Goal: Information Seeking & Learning: Learn about a topic

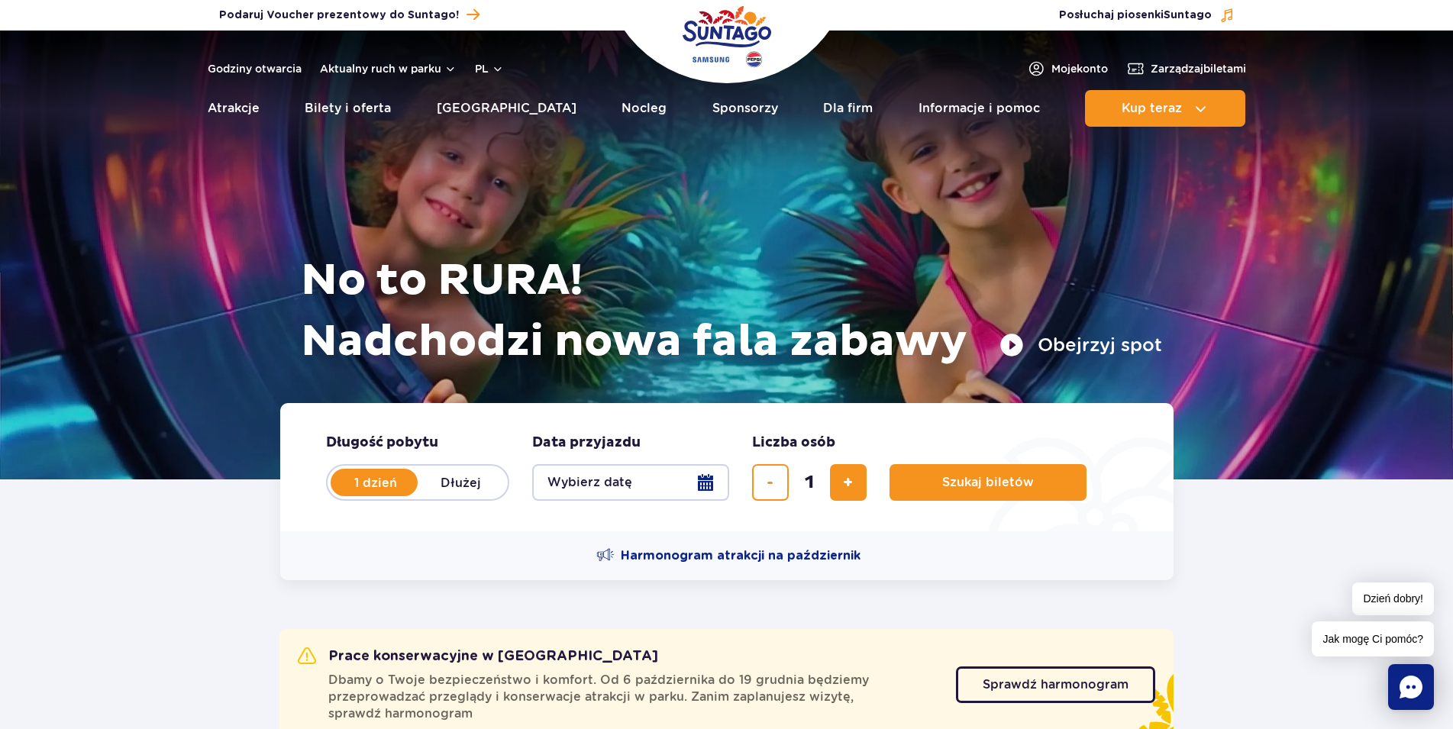
click at [1072, 348] on button "Obejrzyj spot" at bounding box center [1080, 345] width 163 height 24
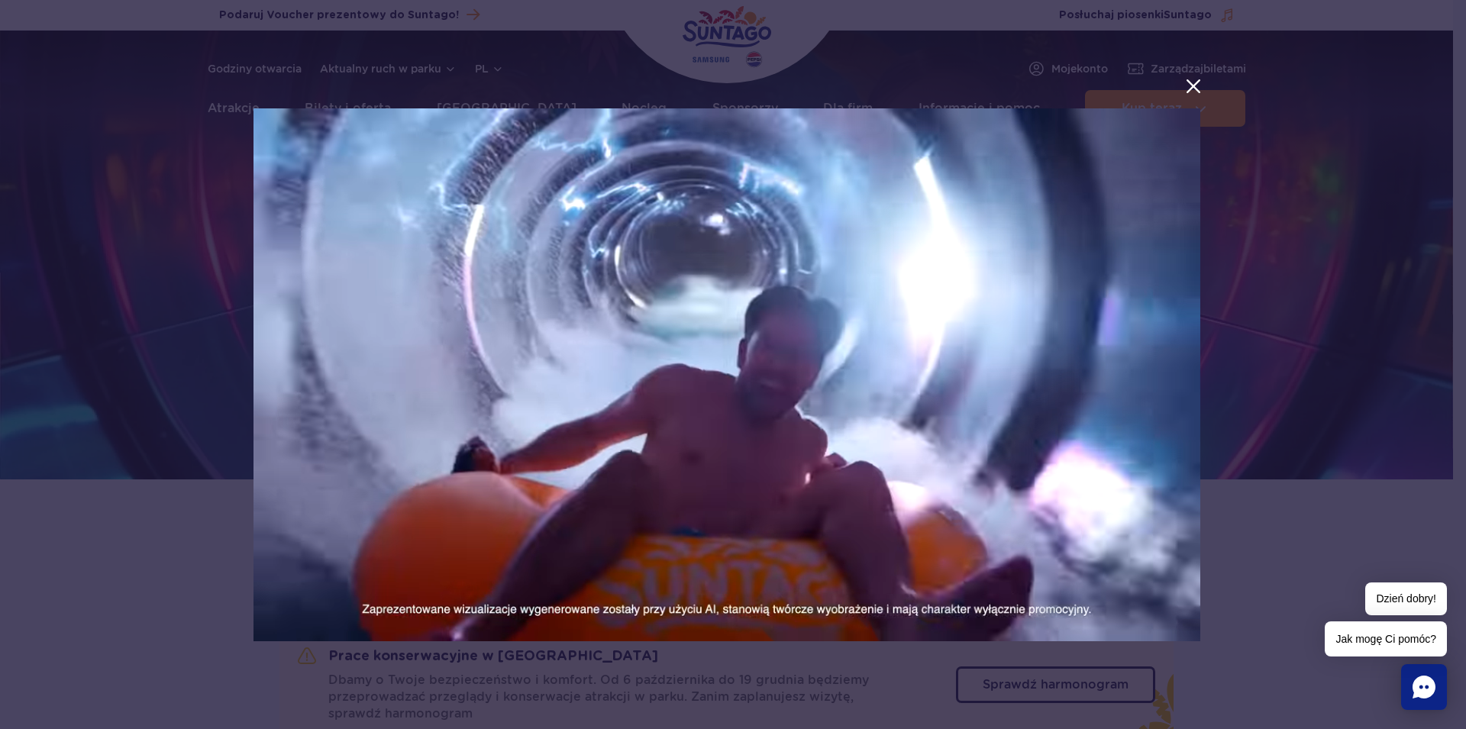
click at [1192, 87] on button "menu.aria_label.close_suntago_spot_modal" at bounding box center [1193, 86] width 20 height 20
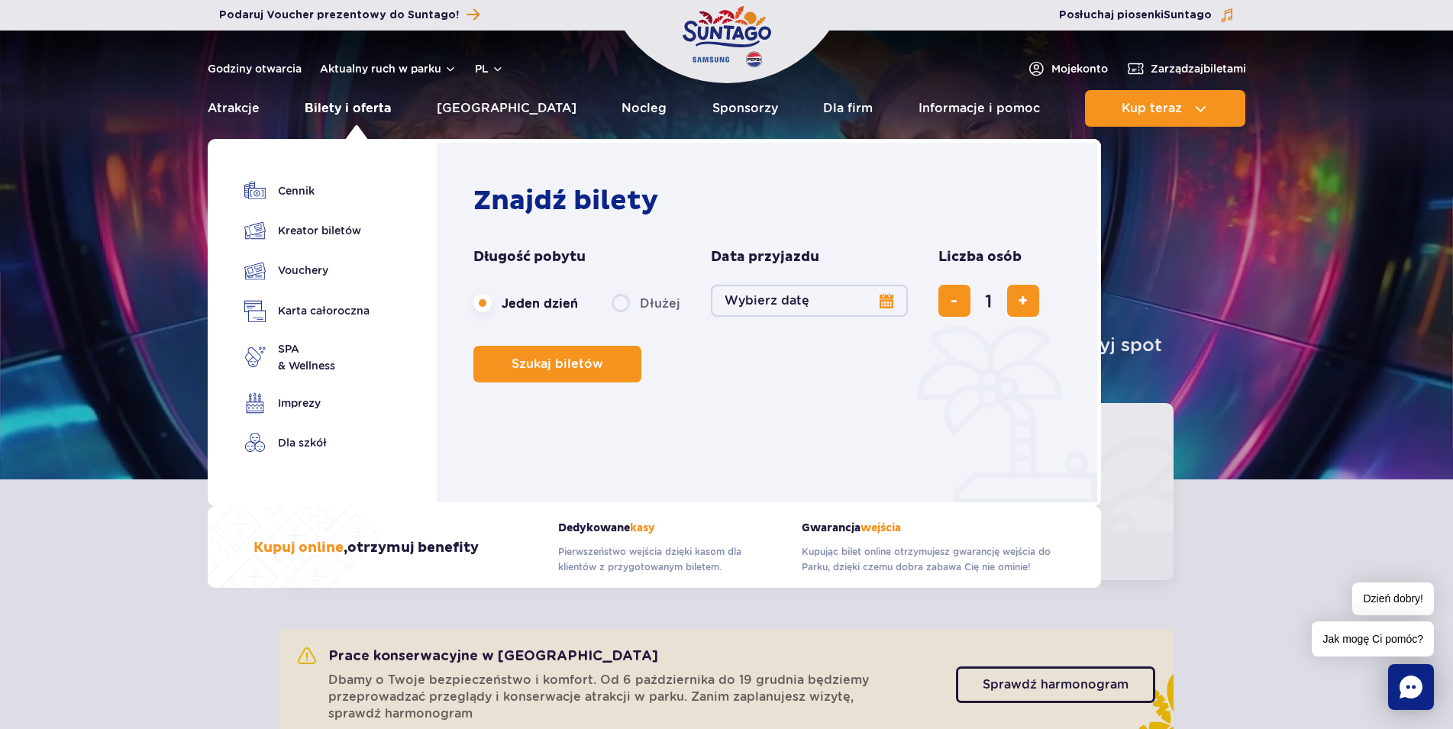
click at [357, 112] on link "Bilety i oferta" at bounding box center [348, 108] width 86 height 37
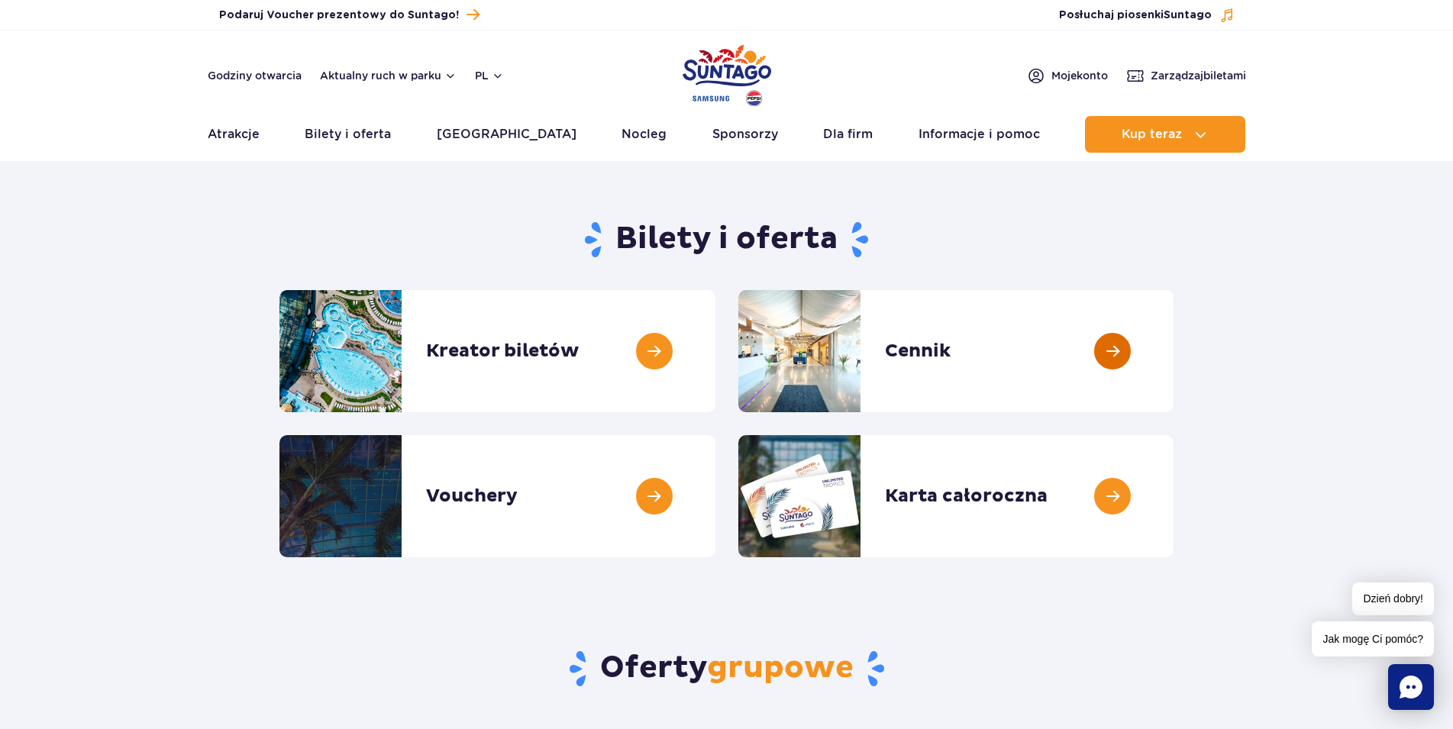
click at [1173, 360] on link at bounding box center [1173, 351] width 0 height 122
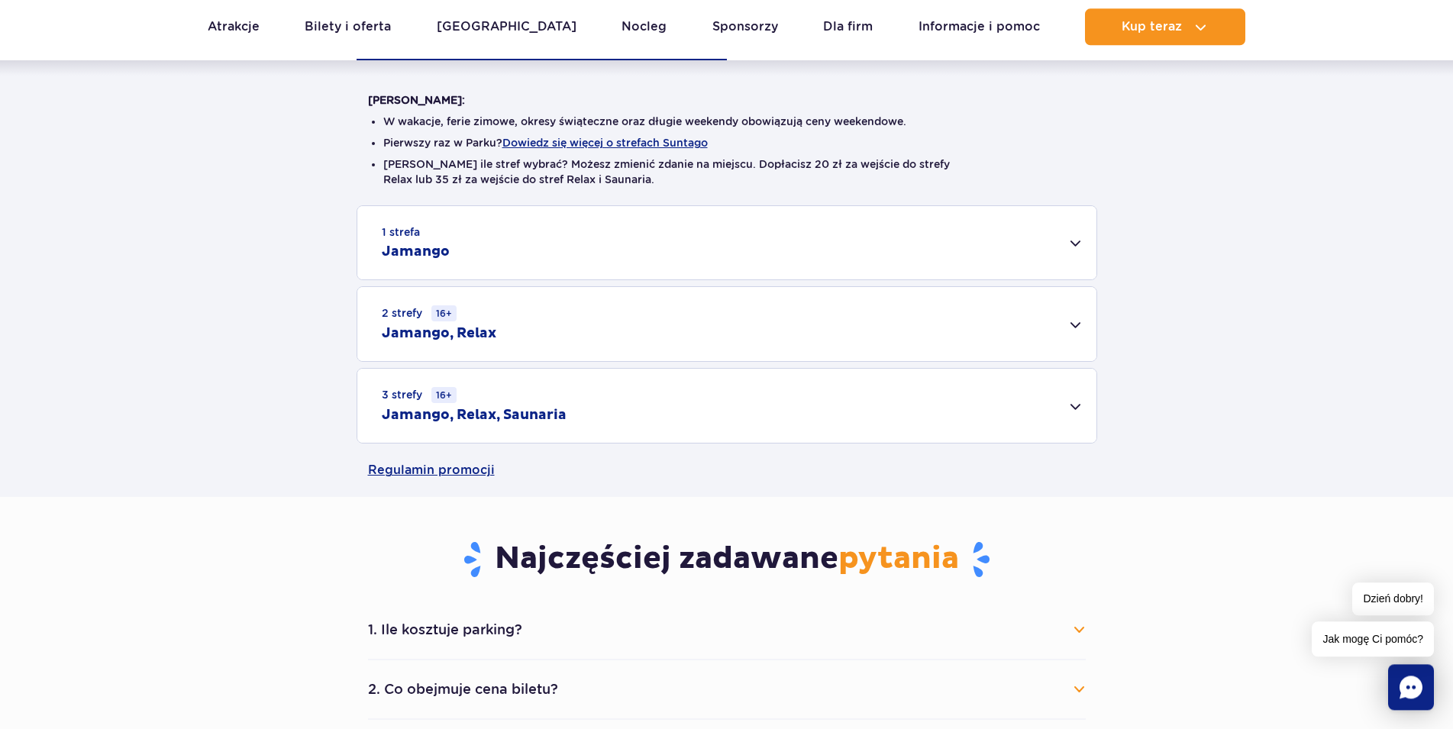
scroll to position [545, 0]
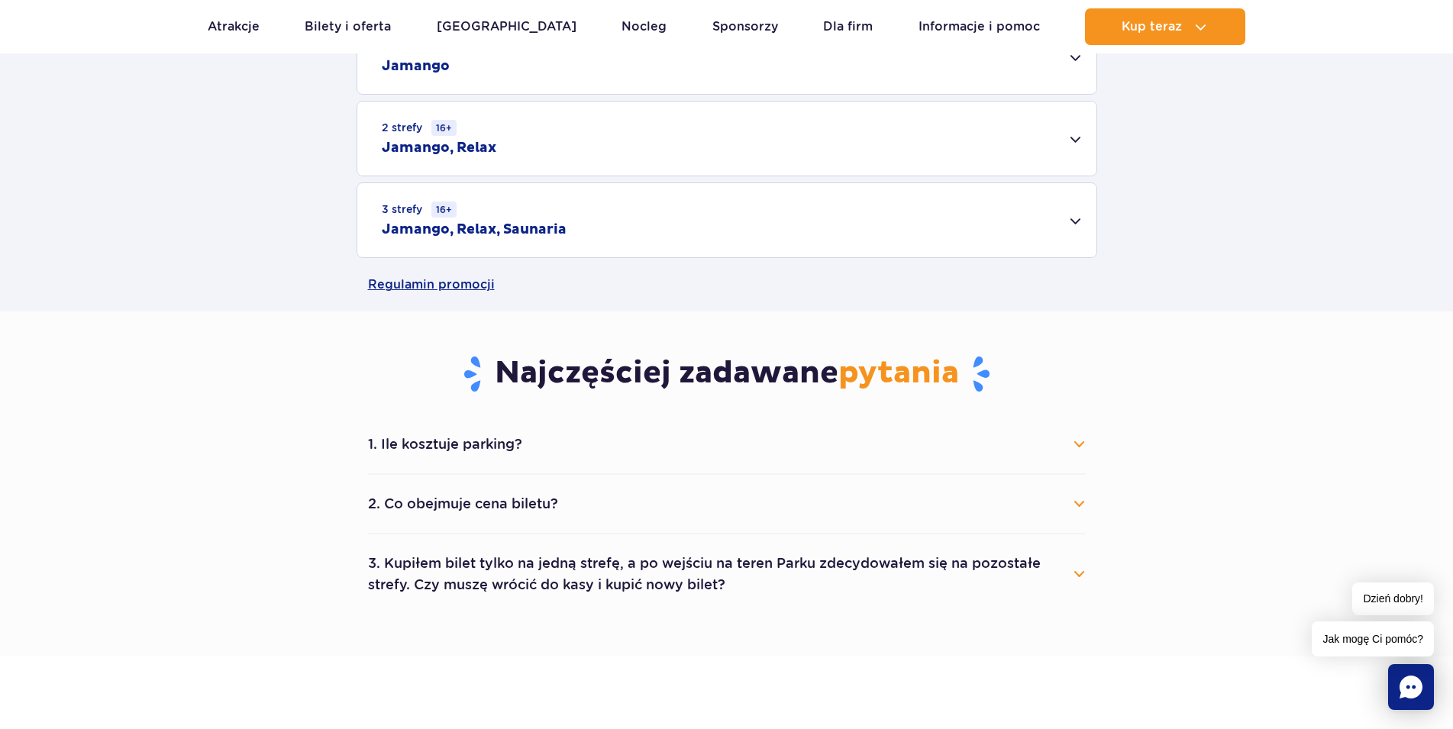
click at [463, 437] on button "1. Ile kosztuje parking?" at bounding box center [727, 444] width 718 height 34
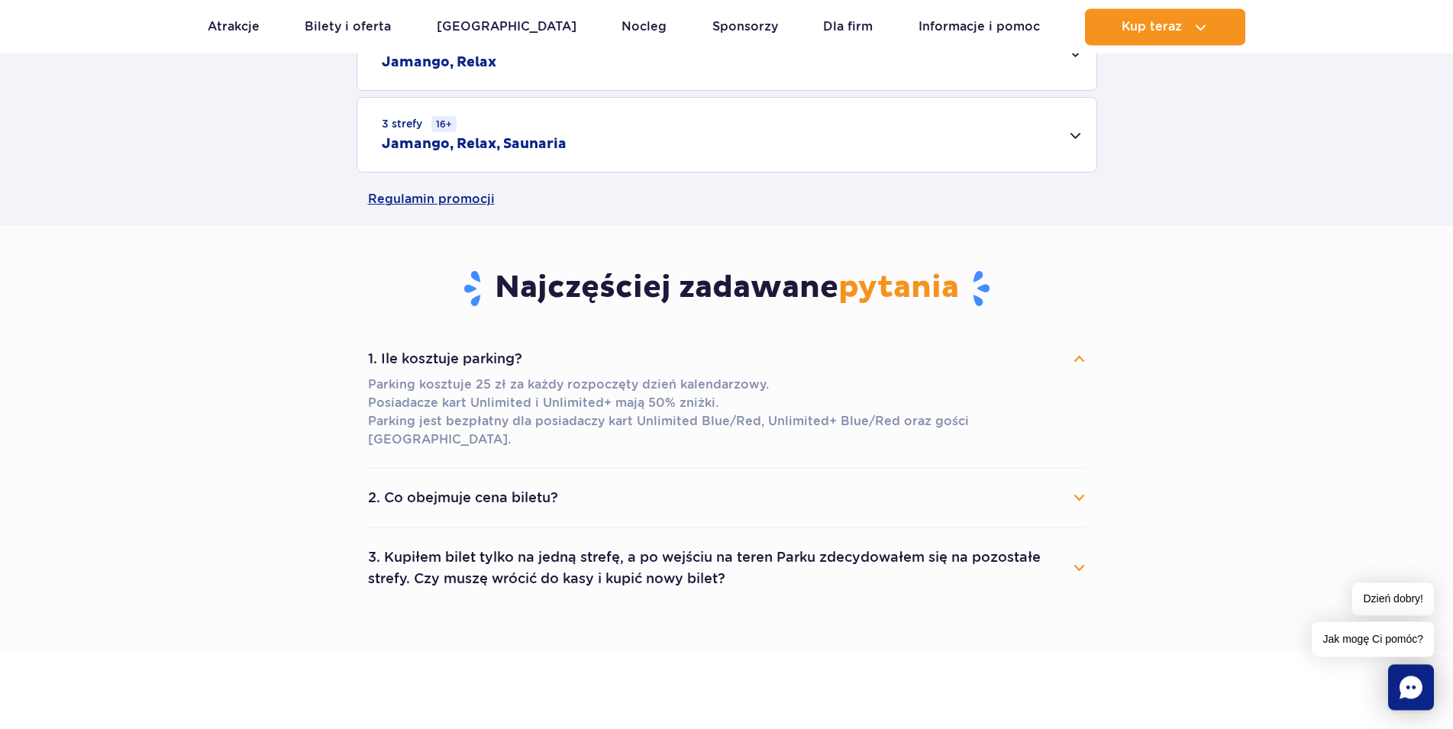
scroll to position [701, 0]
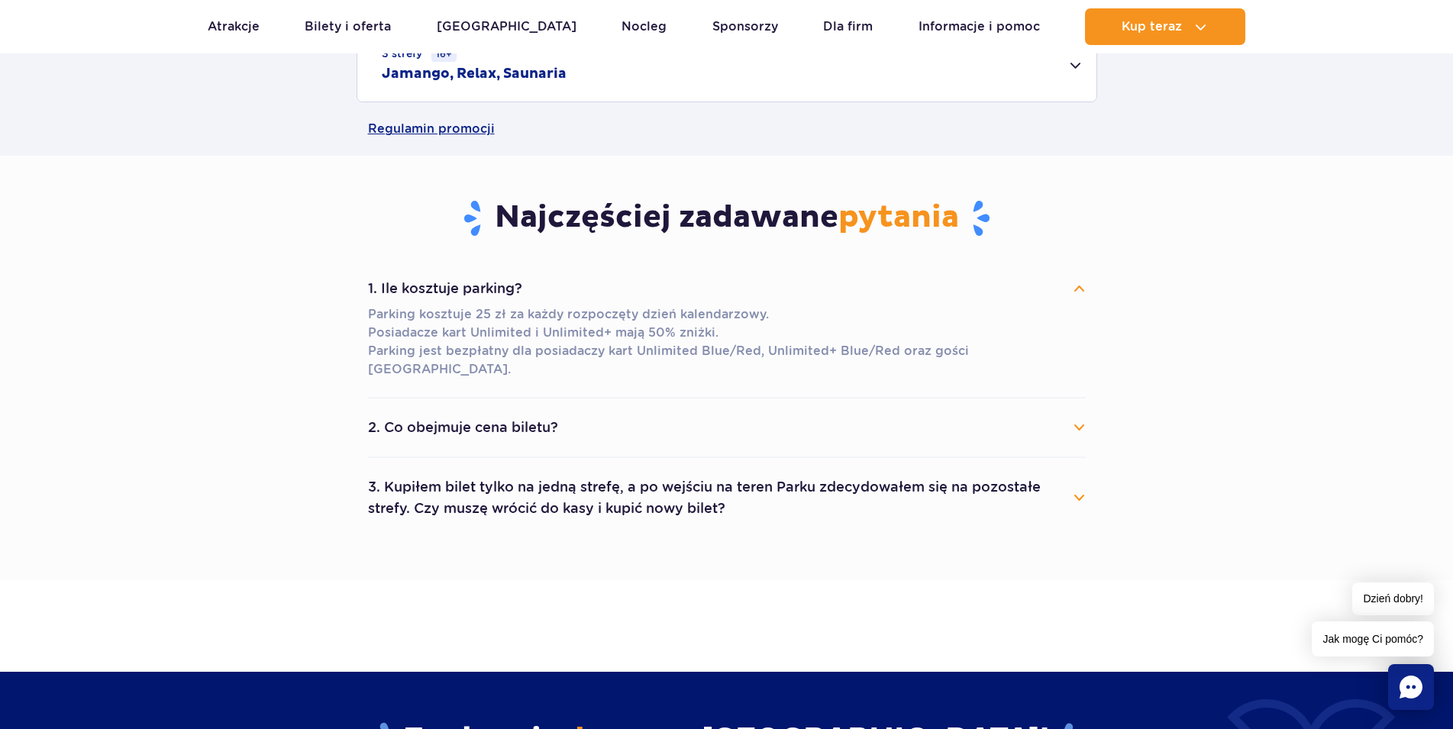
click at [532, 411] on button "2. Co obejmuje cena biletu?" at bounding box center [727, 428] width 718 height 34
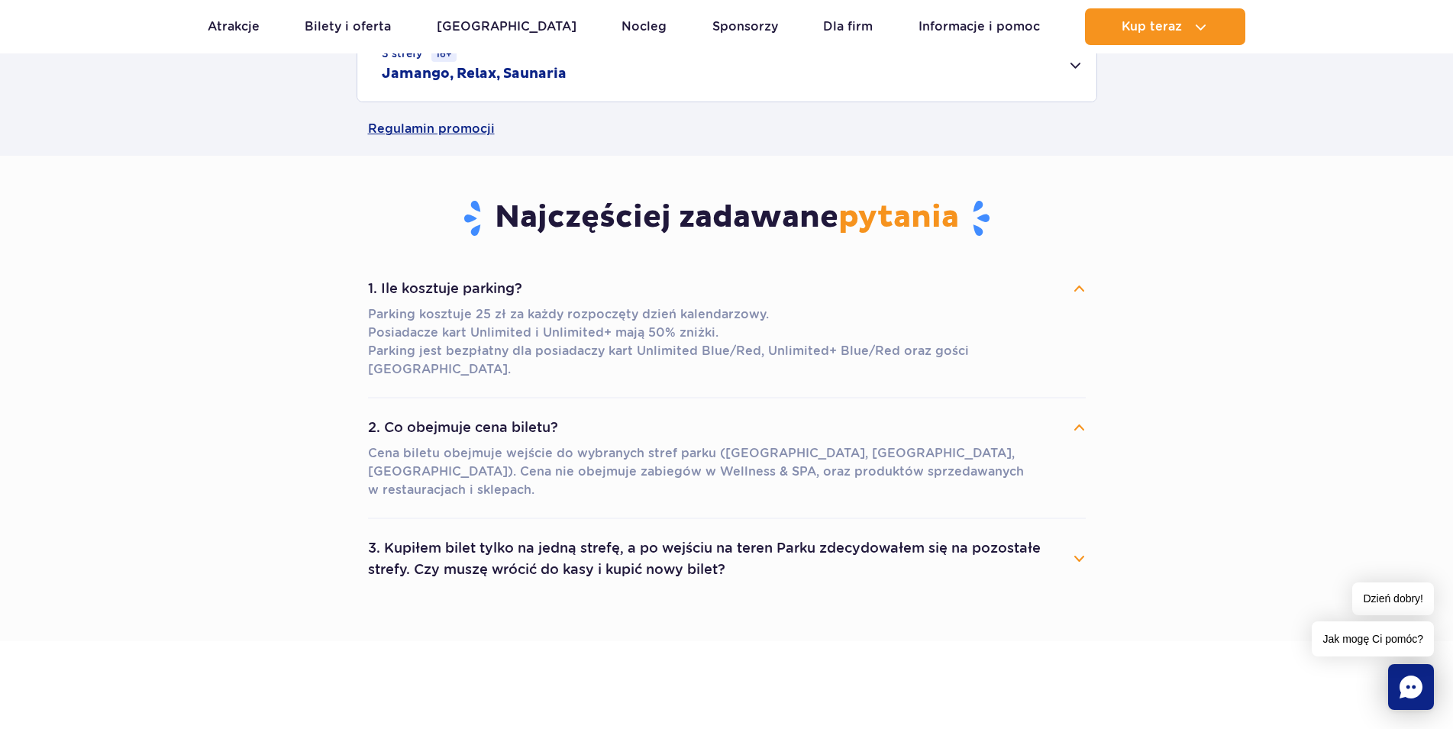
scroll to position [0, 0]
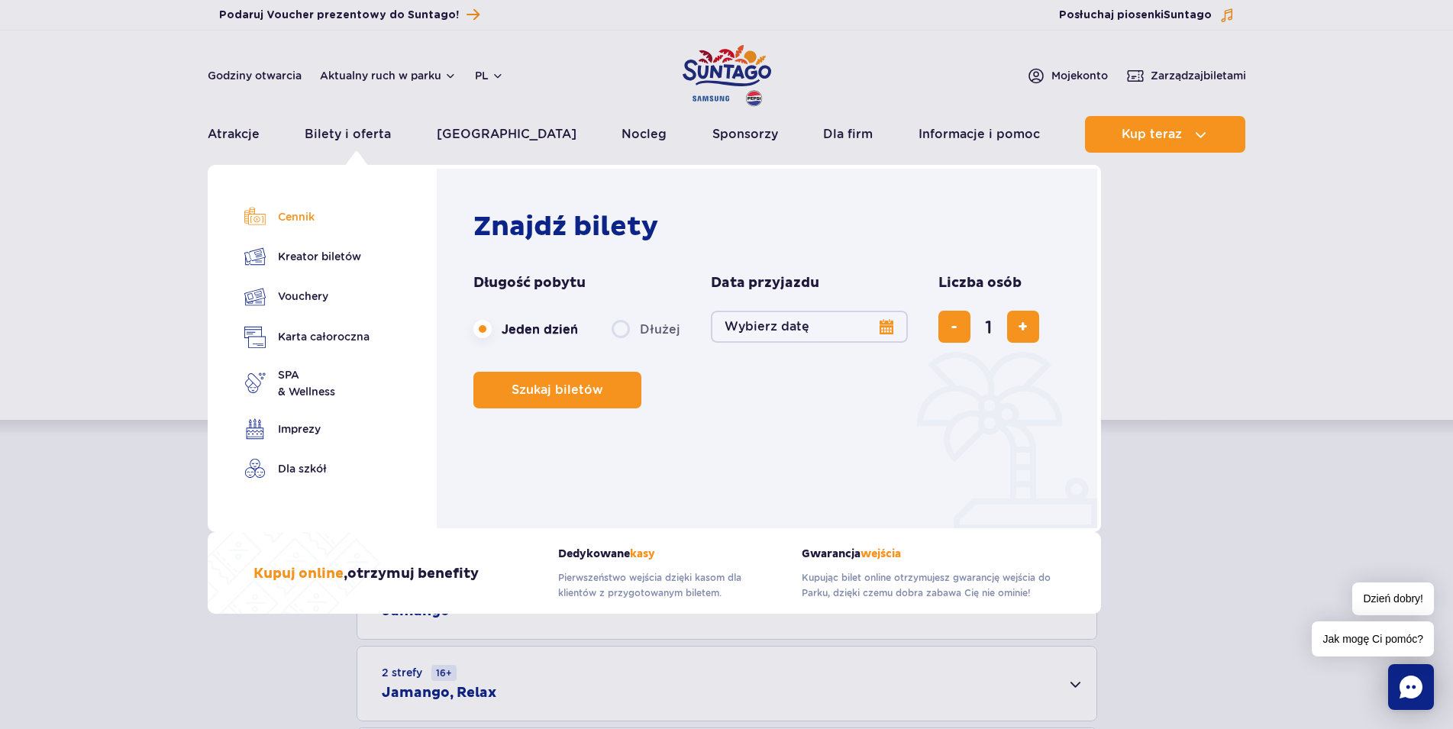
click at [289, 221] on link "Cennik" at bounding box center [306, 216] width 125 height 21
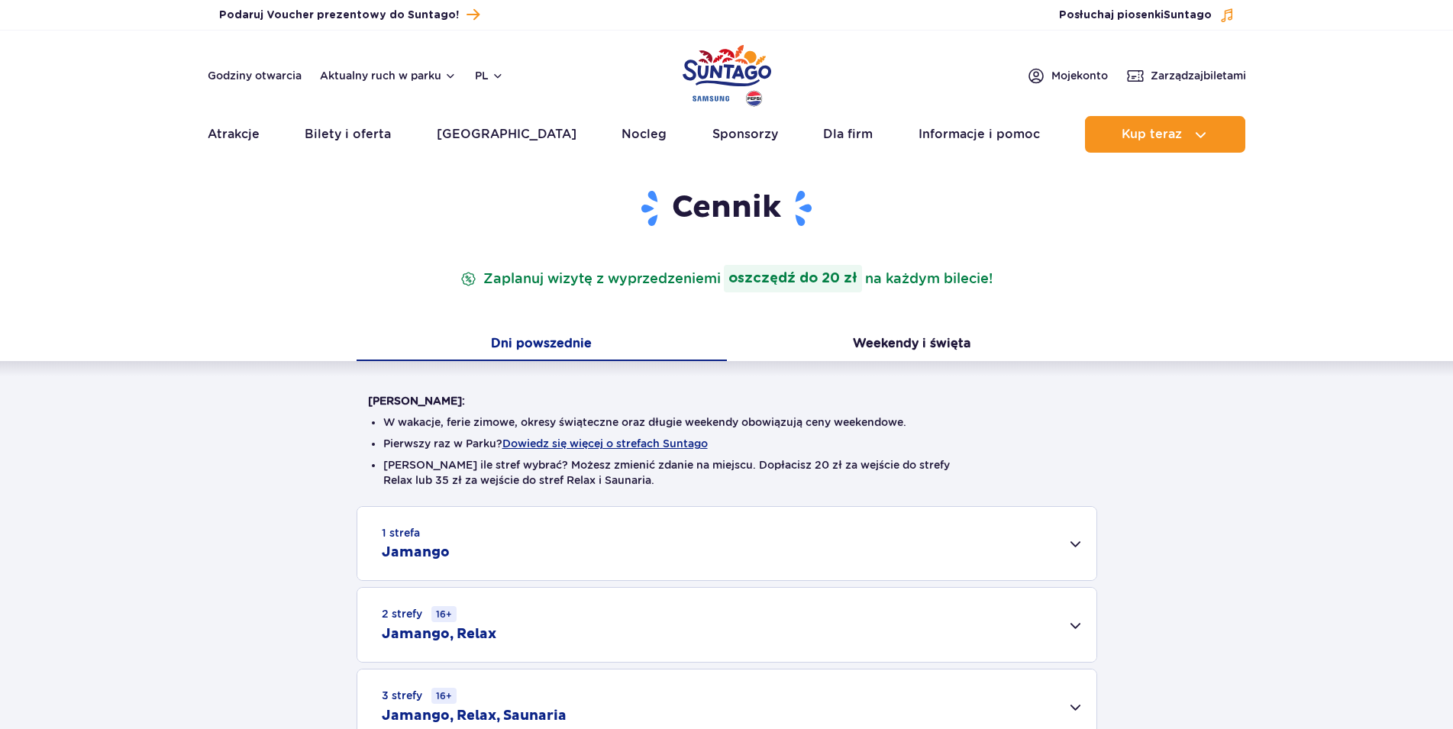
scroll to position [311, 0]
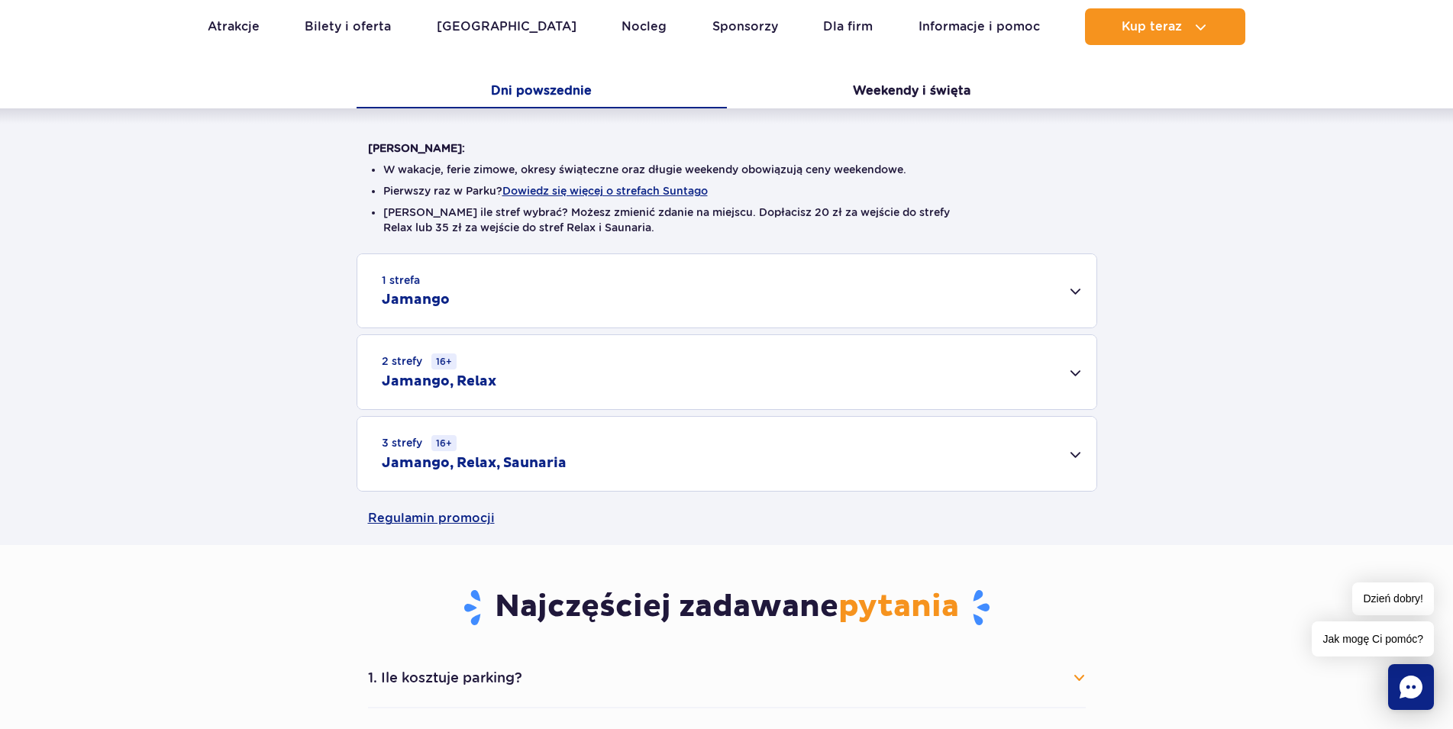
click at [1076, 289] on div "1 strefa Jamango" at bounding box center [726, 290] width 739 height 73
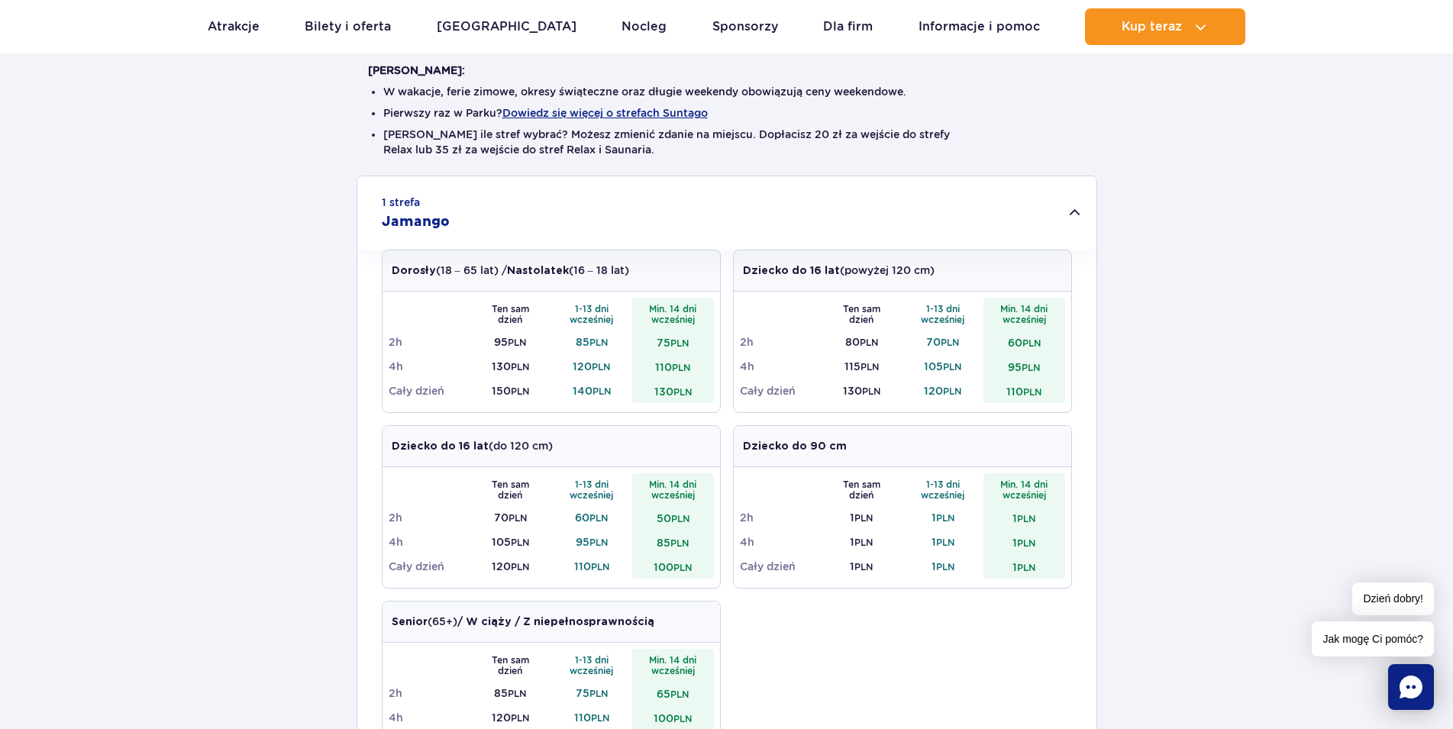
scroll to position [467, 0]
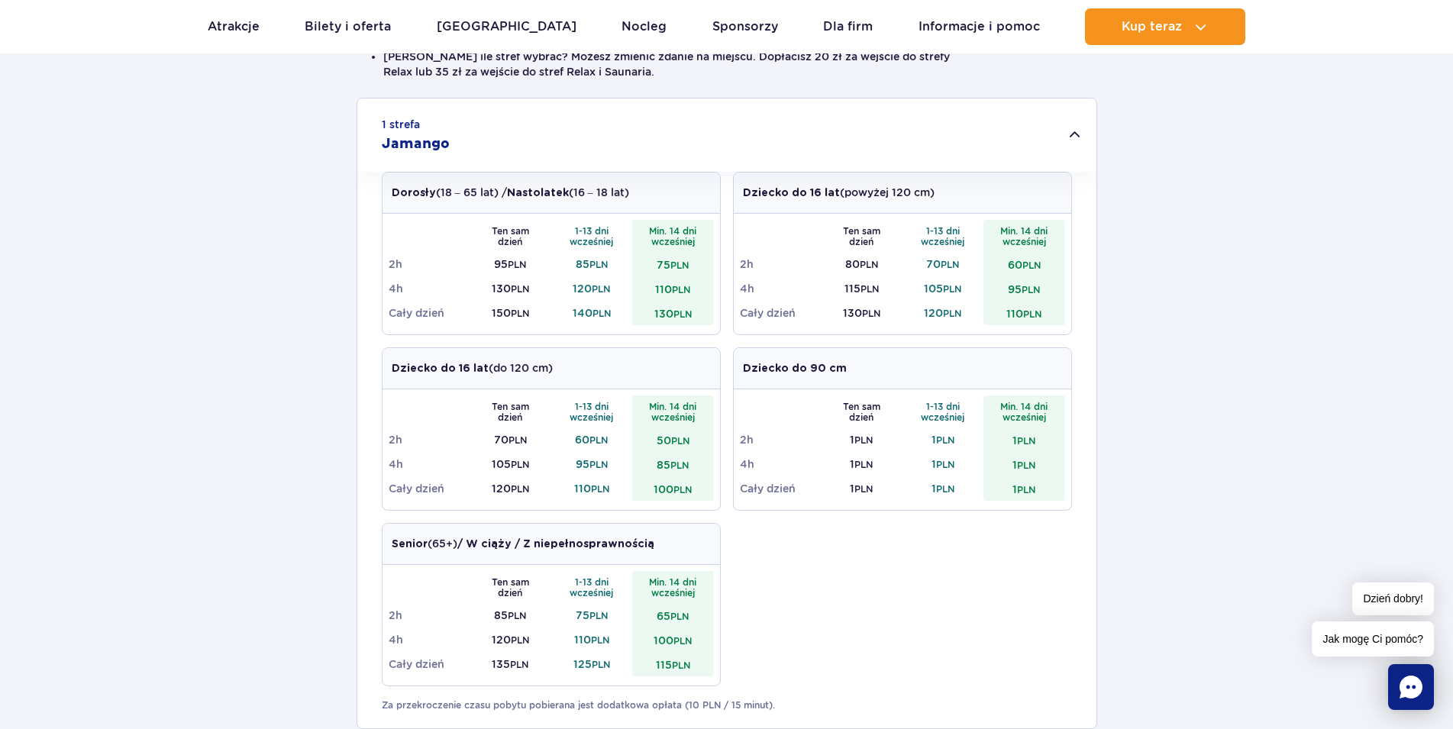
drag, startPoint x: 1021, startPoint y: 309, endPoint x: 1086, endPoint y: 300, distance: 65.5
click at [1072, 301] on div "Dziecko do 16 lat (powyżej 120 cm) Ten sam dzień 1-13 dni wcześniej Min. 14 dni…" at bounding box center [902, 253] width 339 height 163
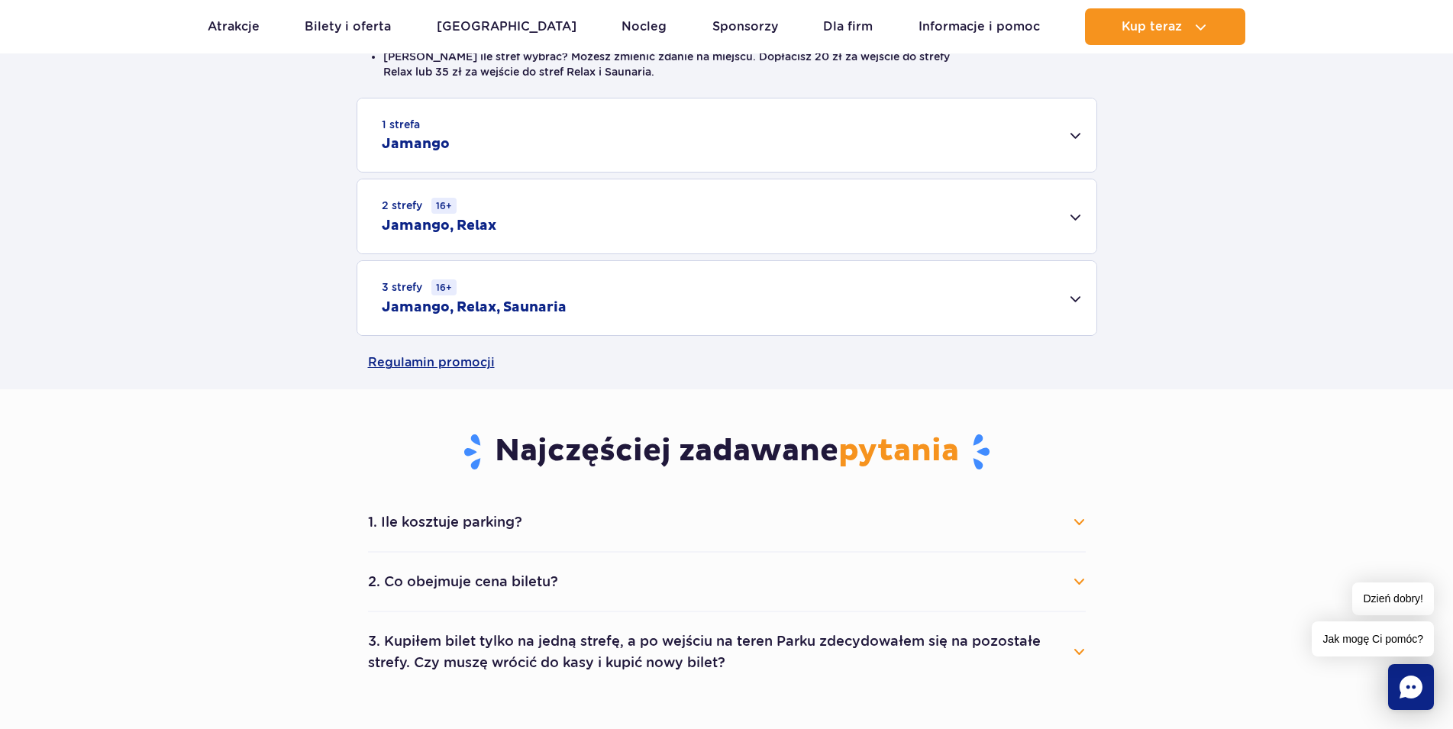
click at [487, 241] on div "2 strefy 16+ Jamango, Relax" at bounding box center [726, 216] width 739 height 74
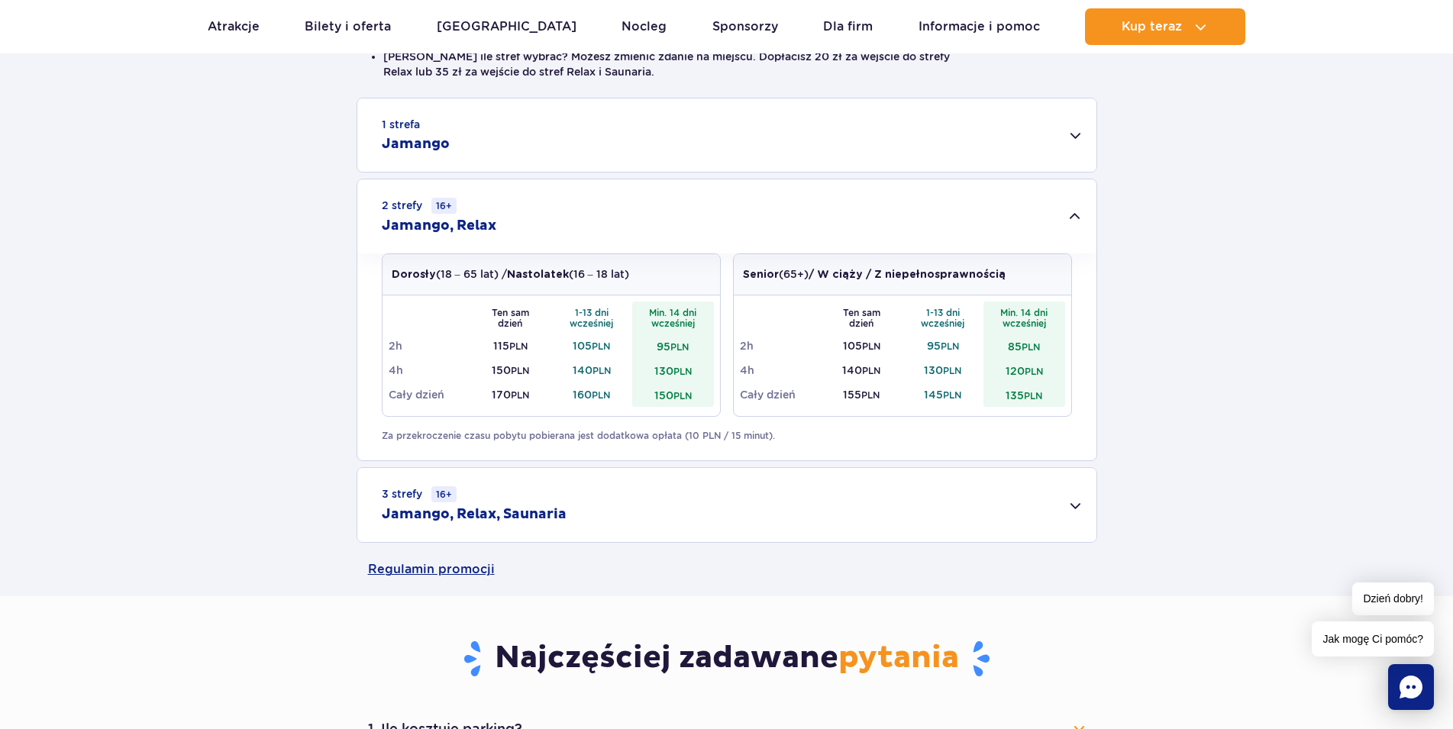
click at [1077, 507] on div "3 strefy 16+ Jamango, Relax, Saunaria" at bounding box center [726, 505] width 739 height 74
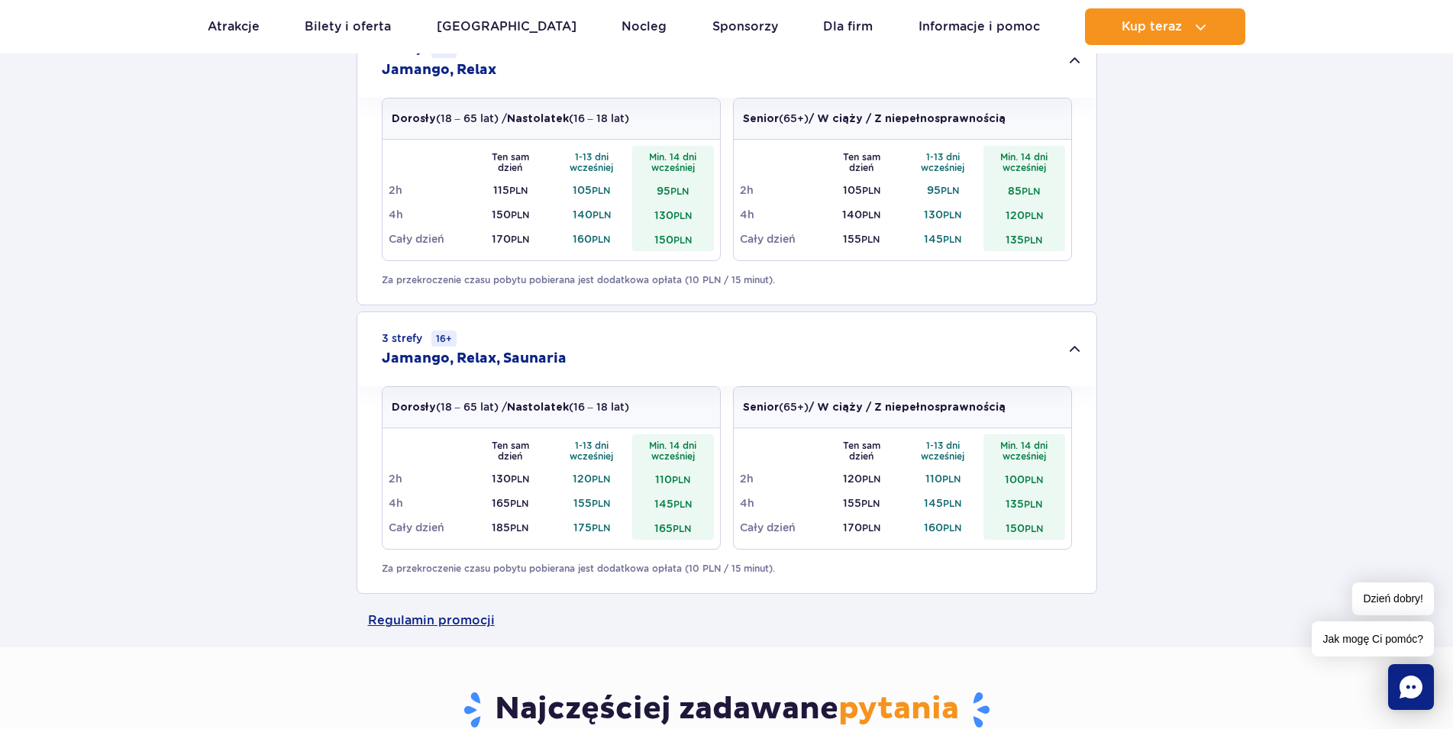
scroll to position [0, 0]
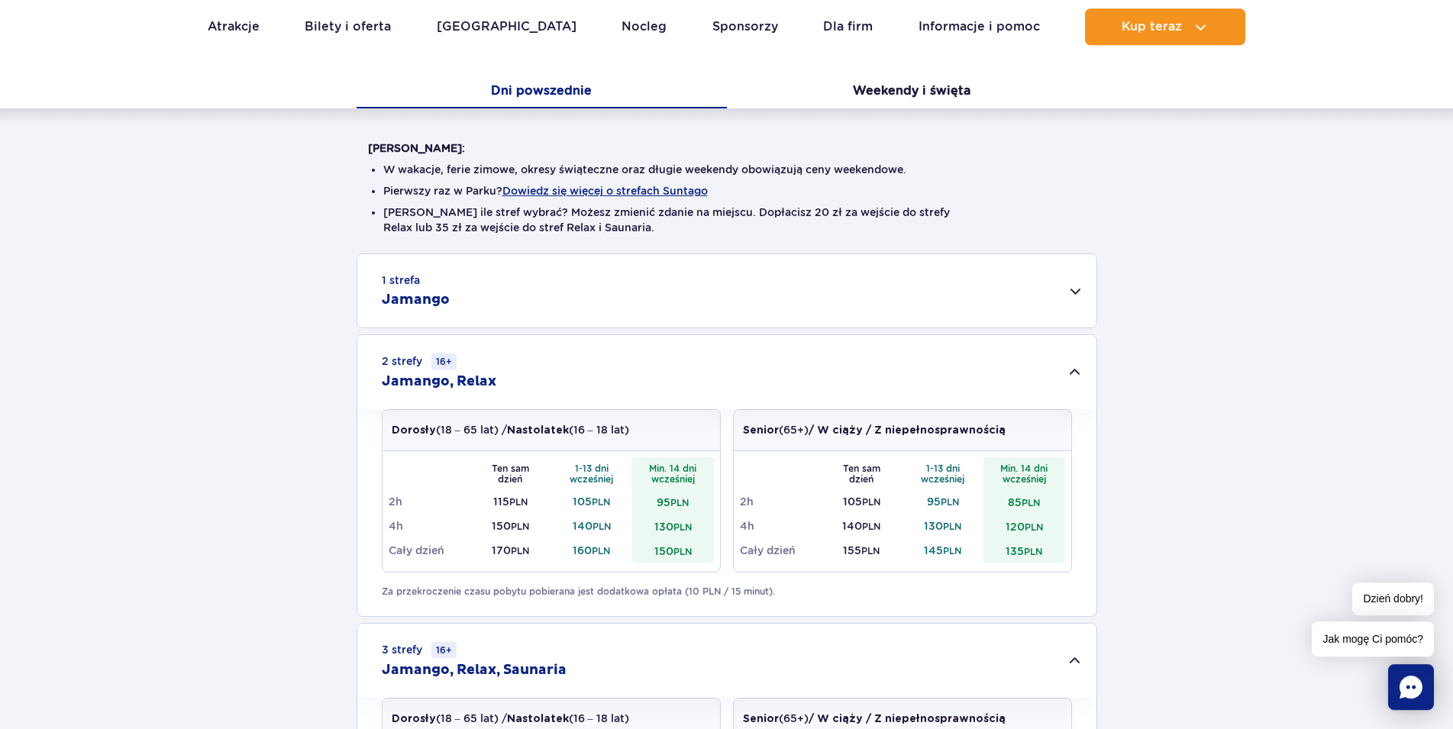
scroll to position [234, 0]
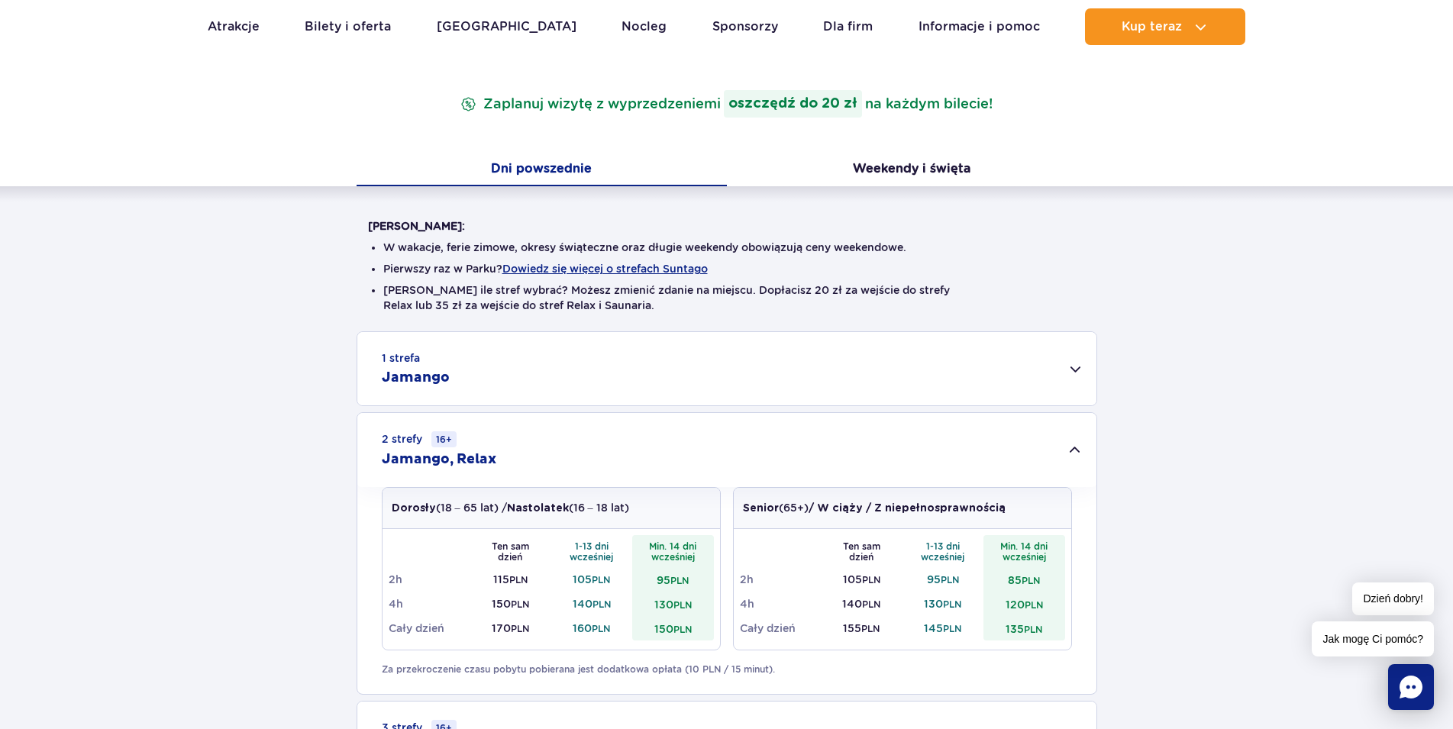
click at [415, 382] on h2 "Jamango" at bounding box center [416, 378] width 68 height 18
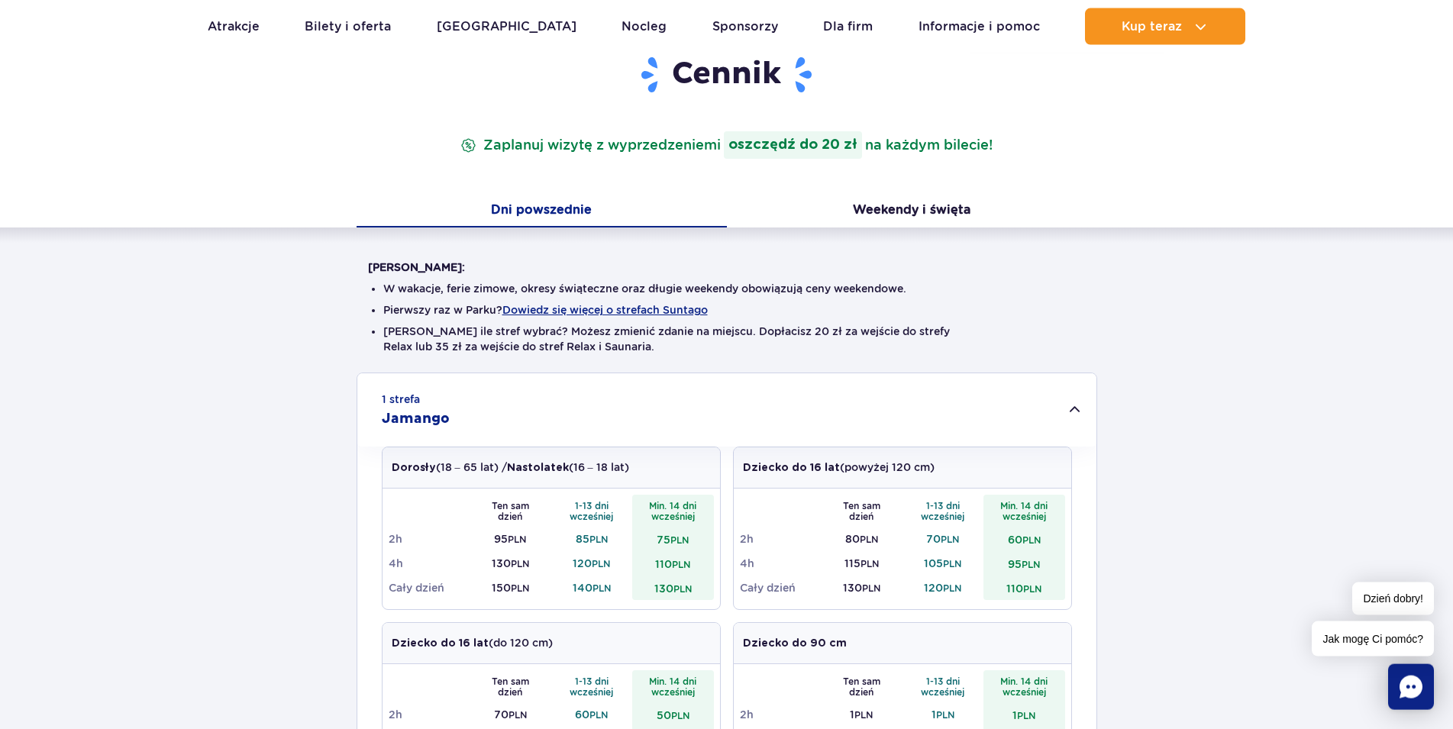
scroll to position [0, 0]
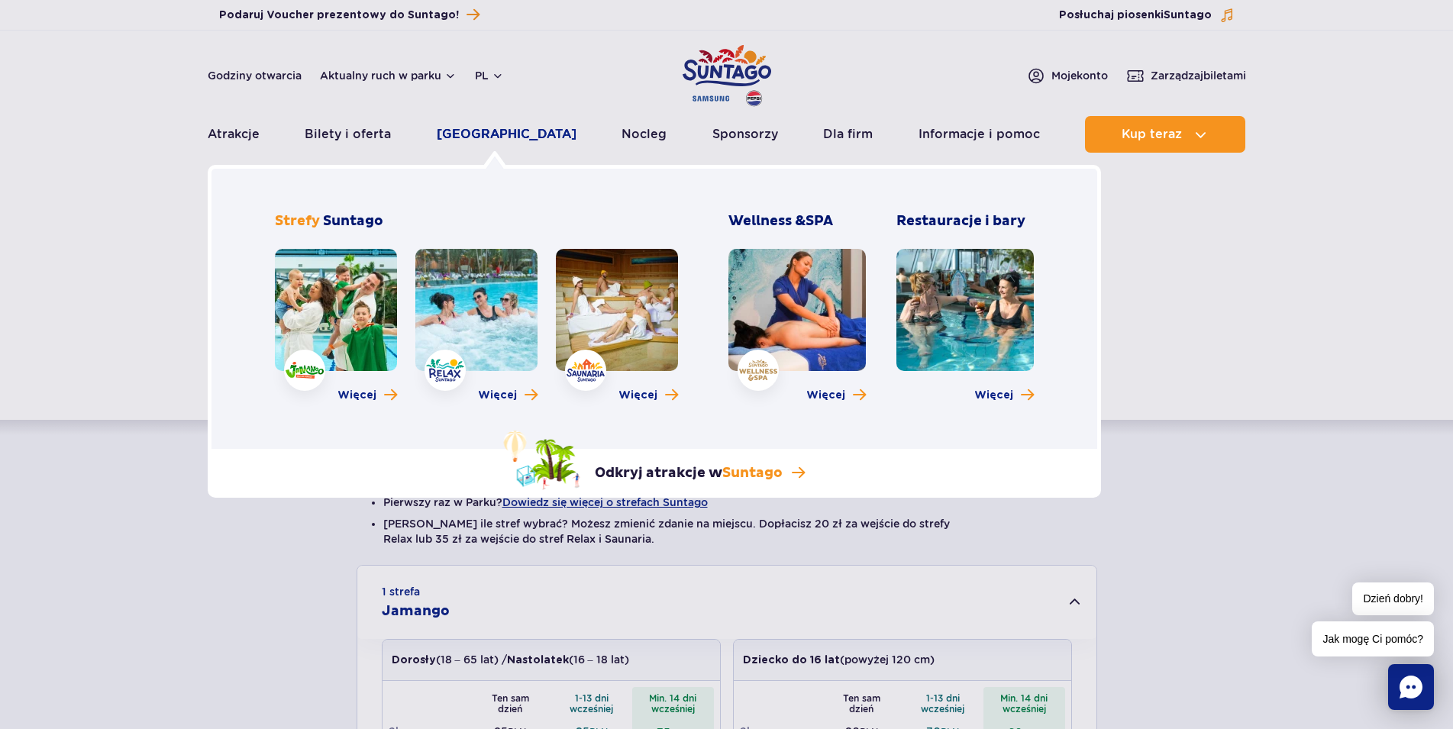
click at [496, 143] on link "[GEOGRAPHIC_DATA]" at bounding box center [507, 134] width 140 height 37
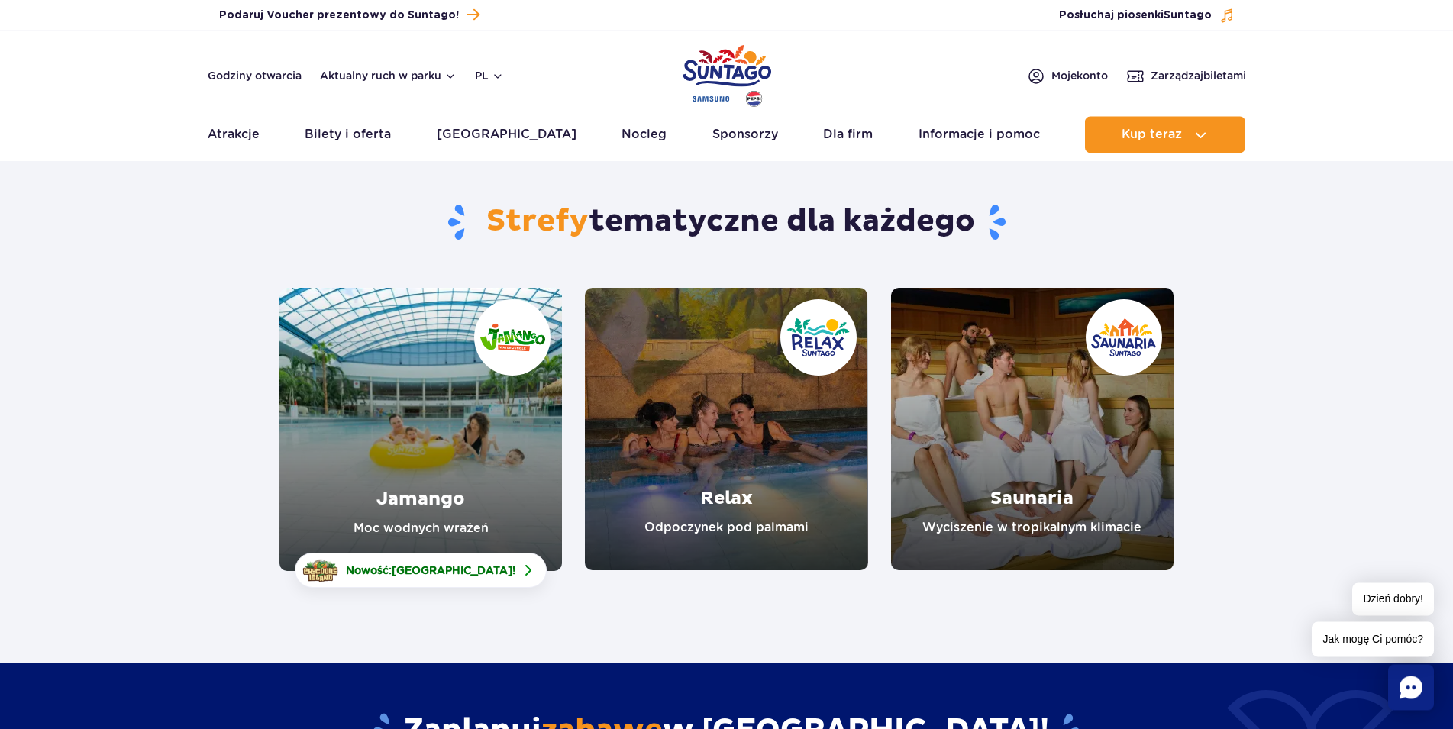
scroll to position [234, 0]
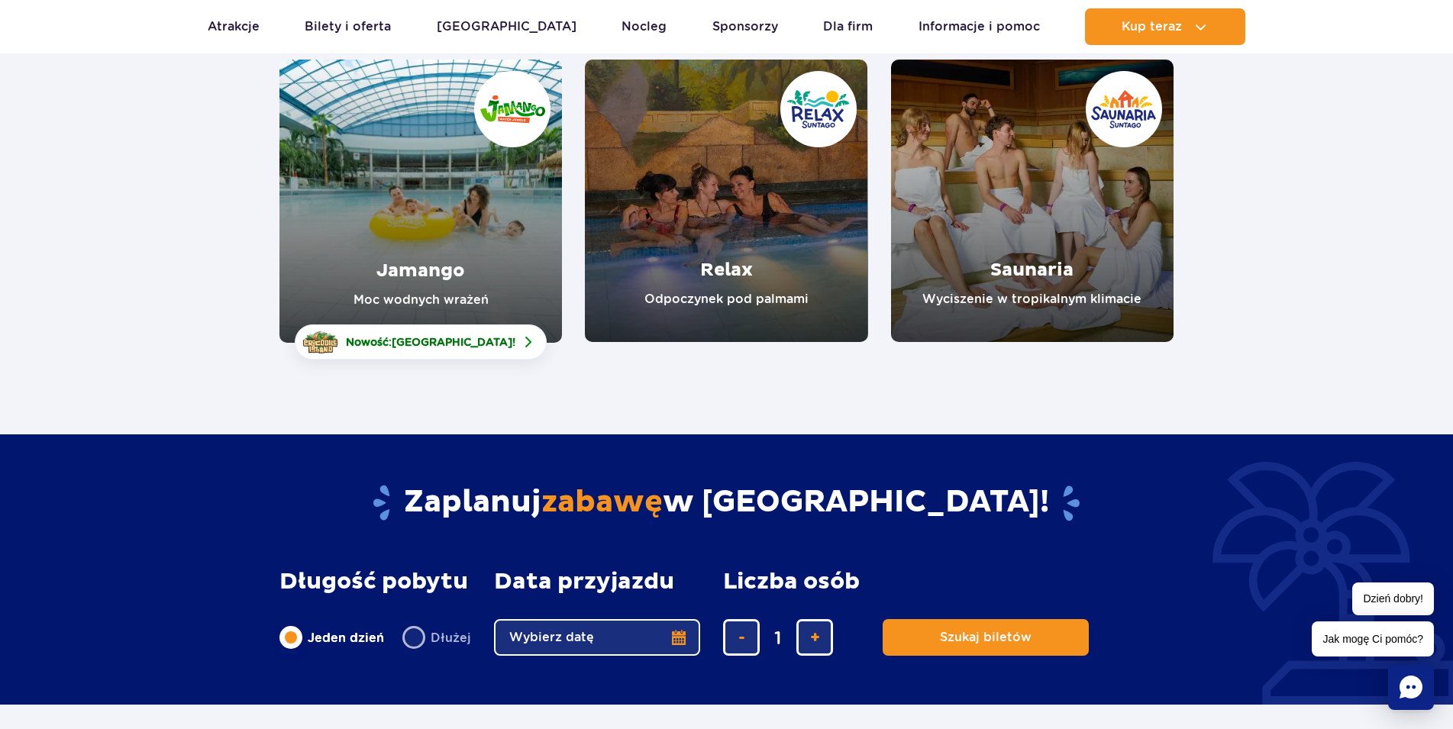
click at [366, 280] on link "Jamango" at bounding box center [420, 201] width 282 height 283
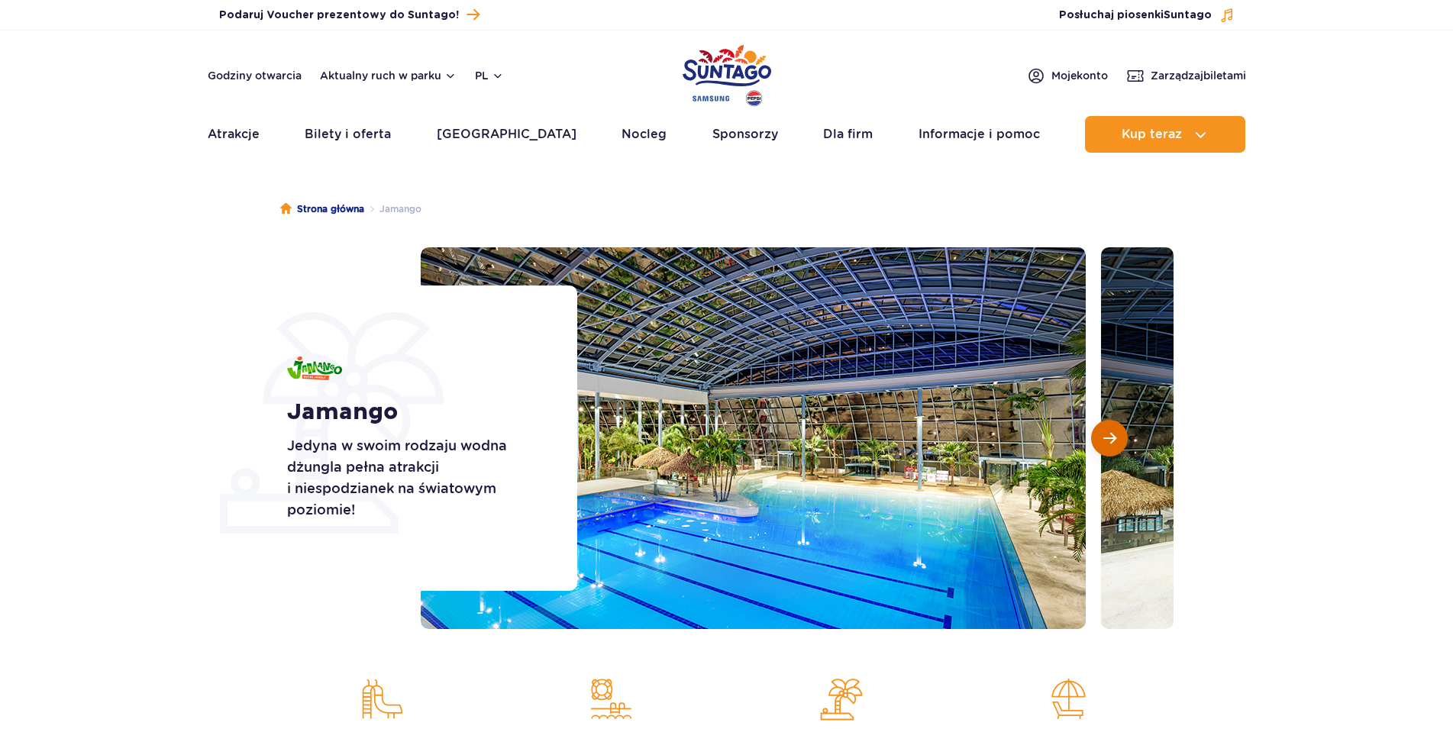
click at [1098, 438] on button "Następny slajd" at bounding box center [1109, 438] width 37 height 37
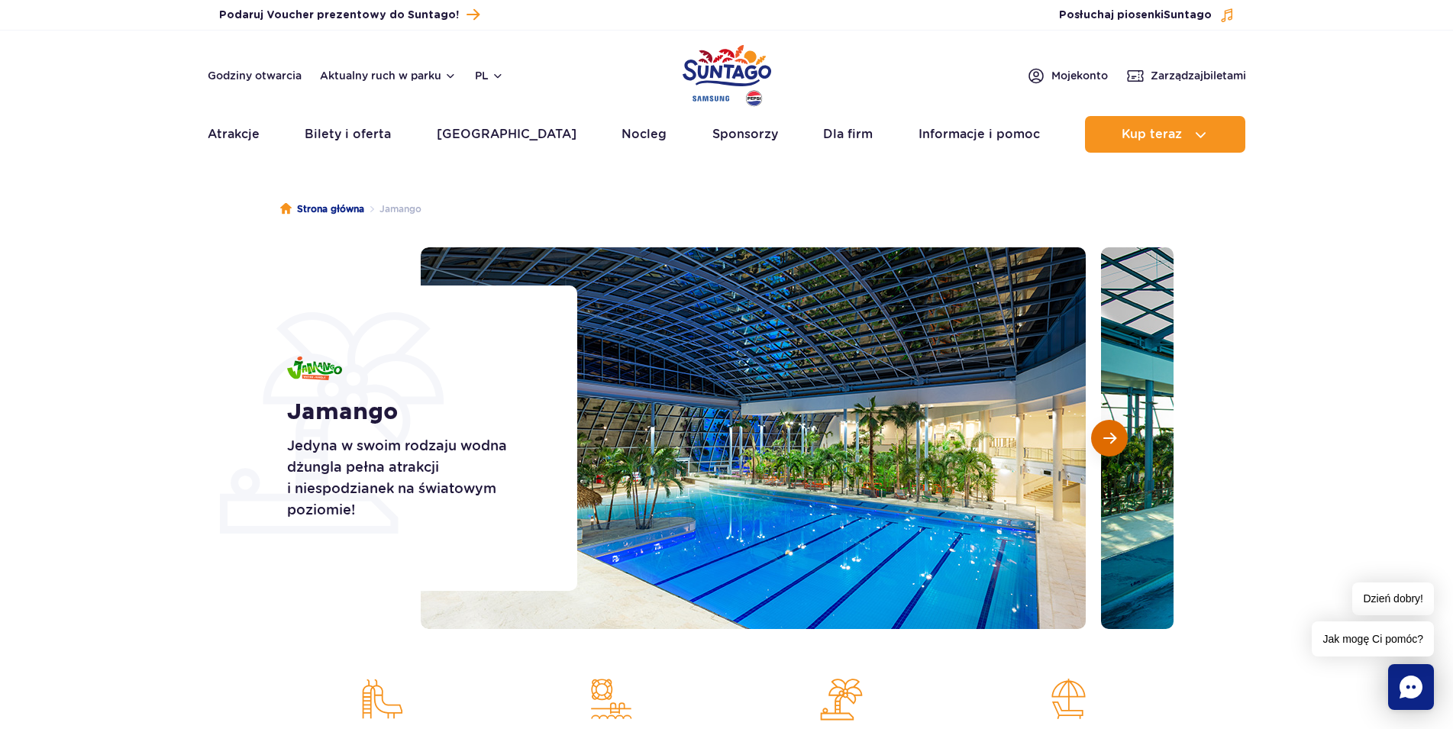
click at [1099, 440] on button "Następny slajd" at bounding box center [1109, 438] width 37 height 37
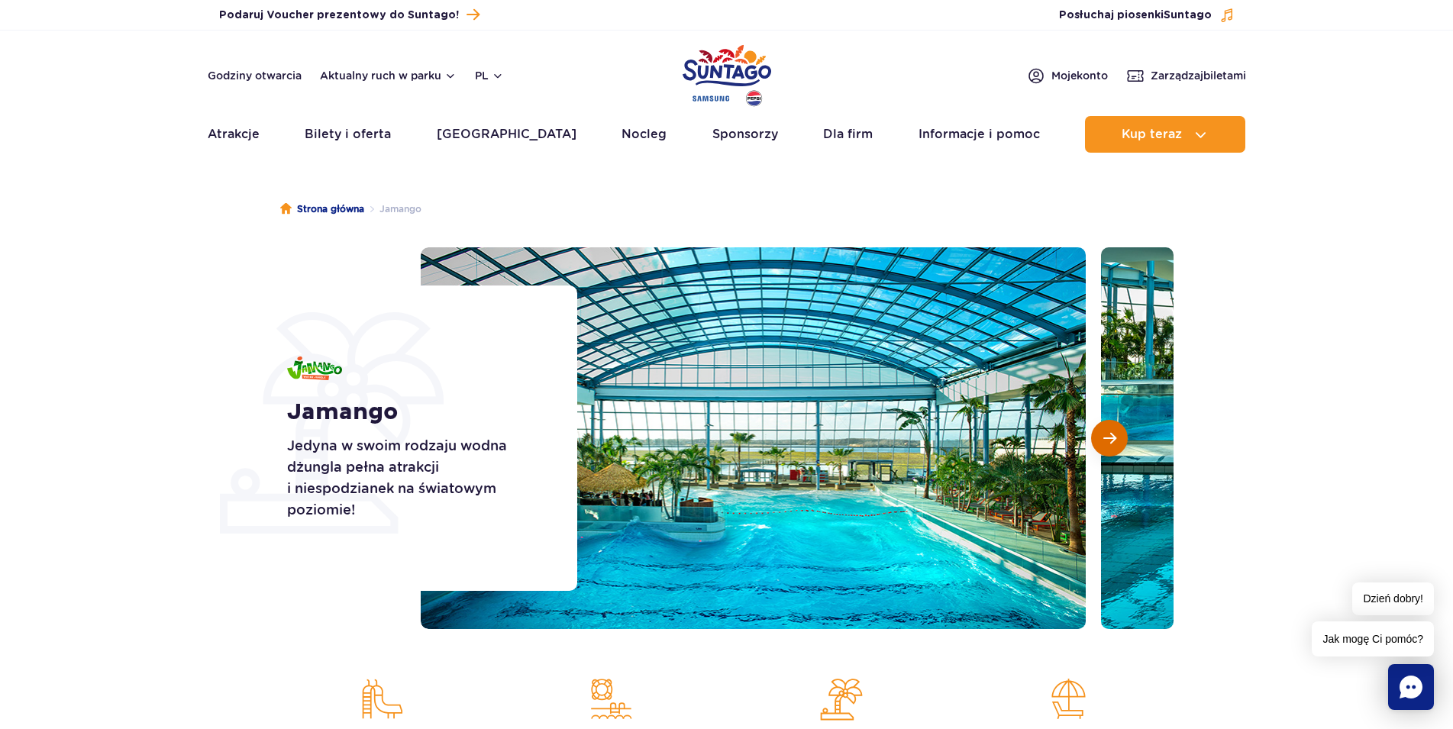
click at [1099, 440] on button "Następny slajd" at bounding box center [1109, 438] width 37 height 37
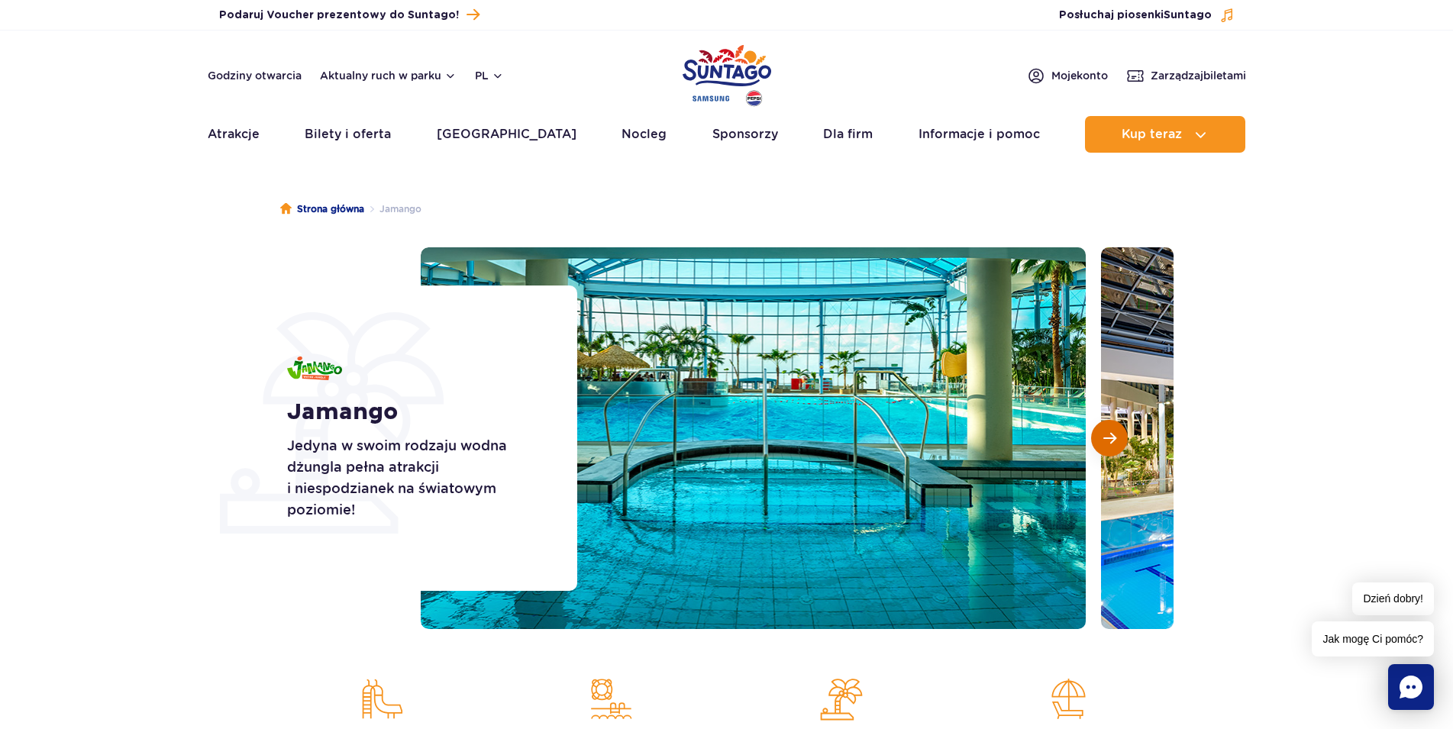
click at [1099, 440] on button "Następny slajd" at bounding box center [1109, 438] width 37 height 37
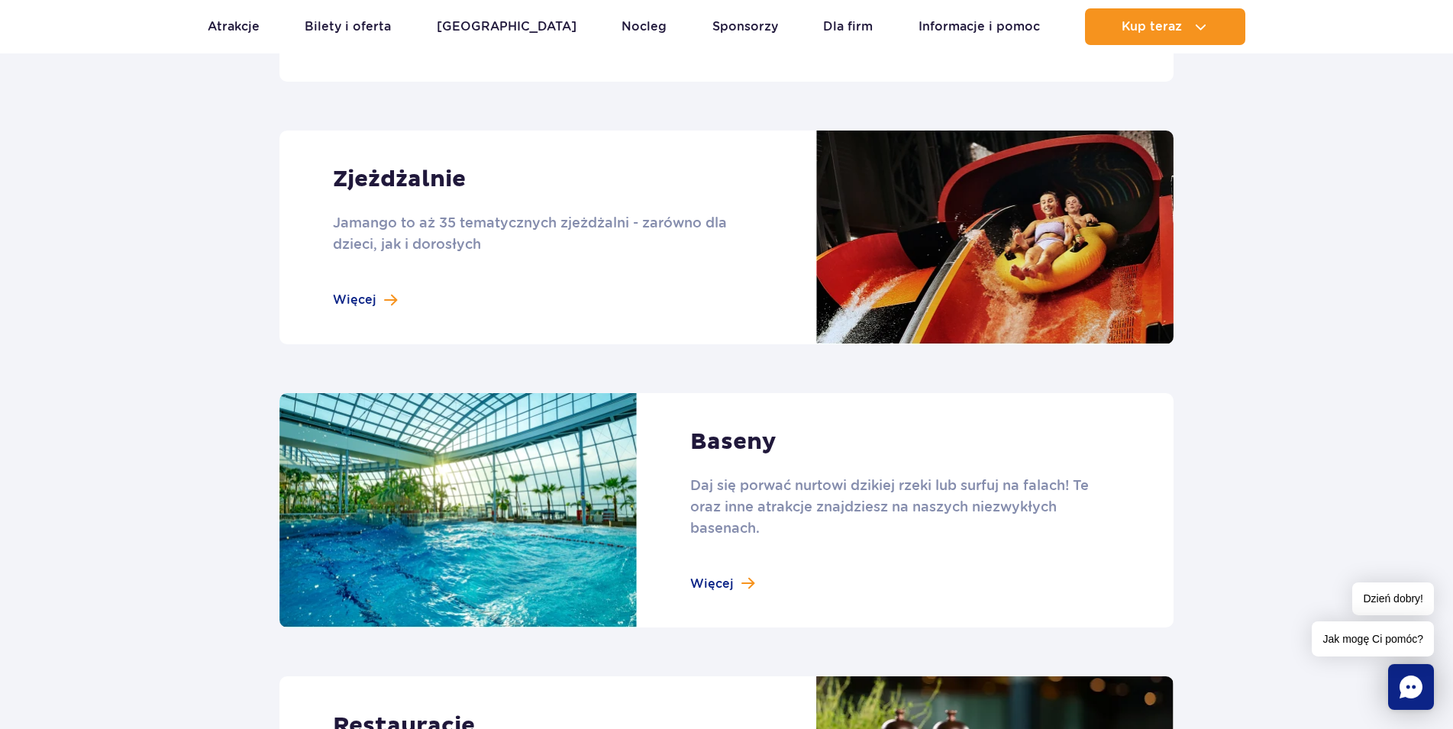
scroll to position [1246, 0]
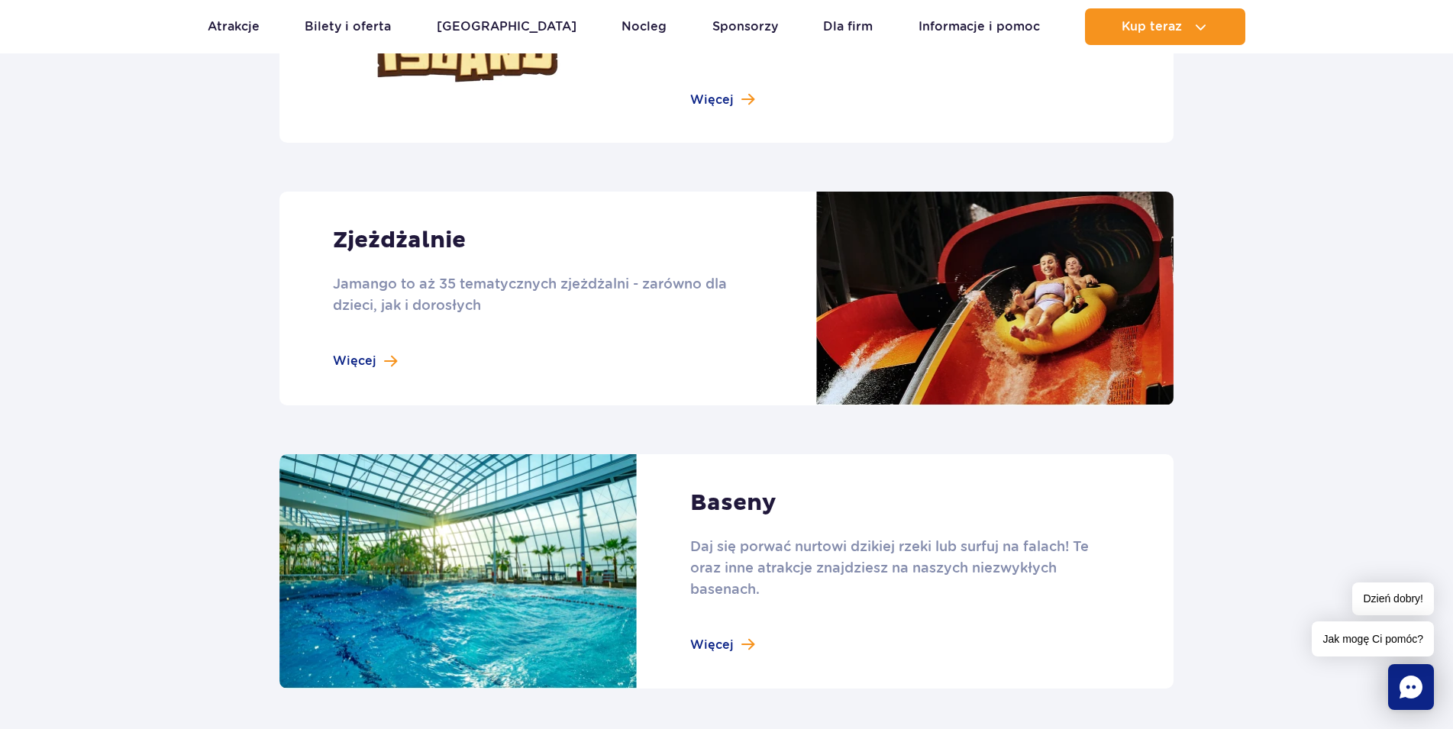
click at [374, 353] on link at bounding box center [726, 299] width 894 height 214
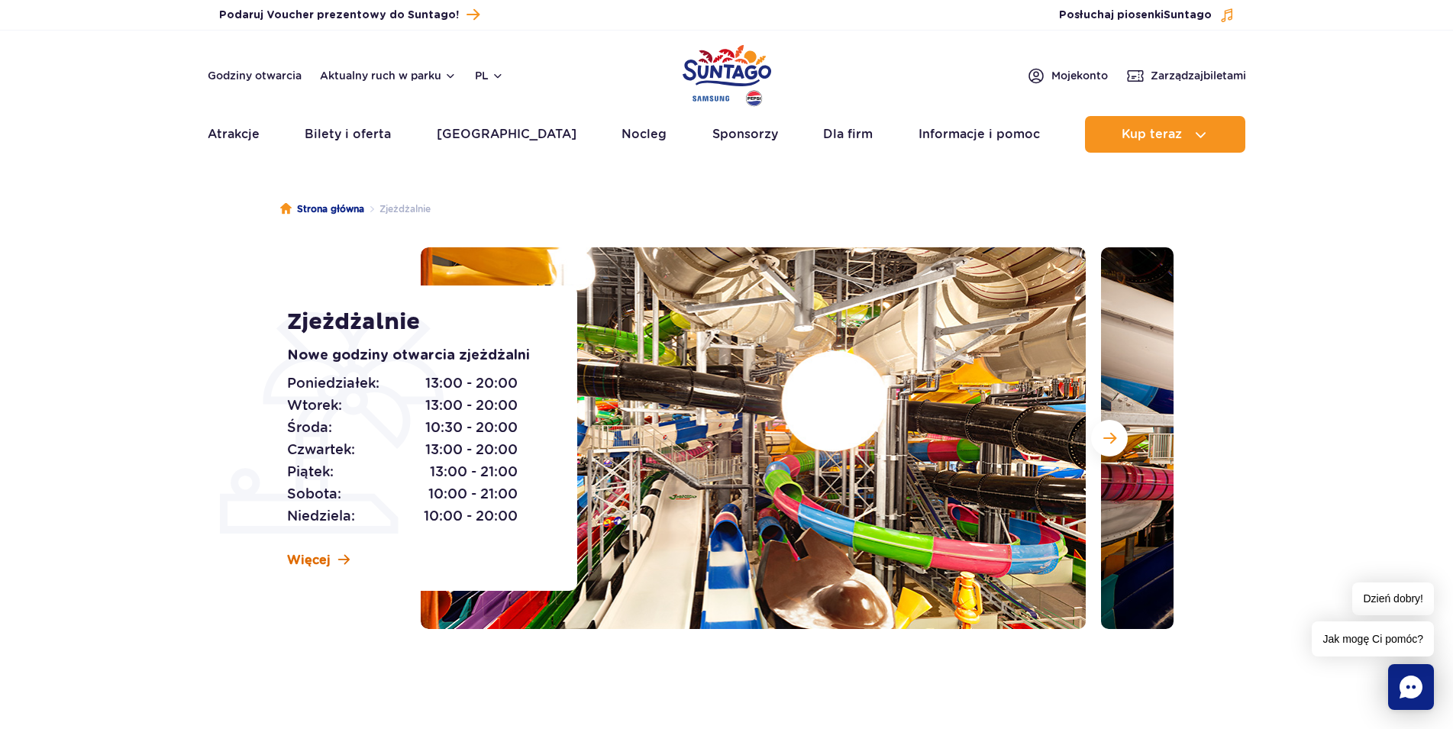
click at [303, 554] on span "Więcej" at bounding box center [309, 560] width 44 height 17
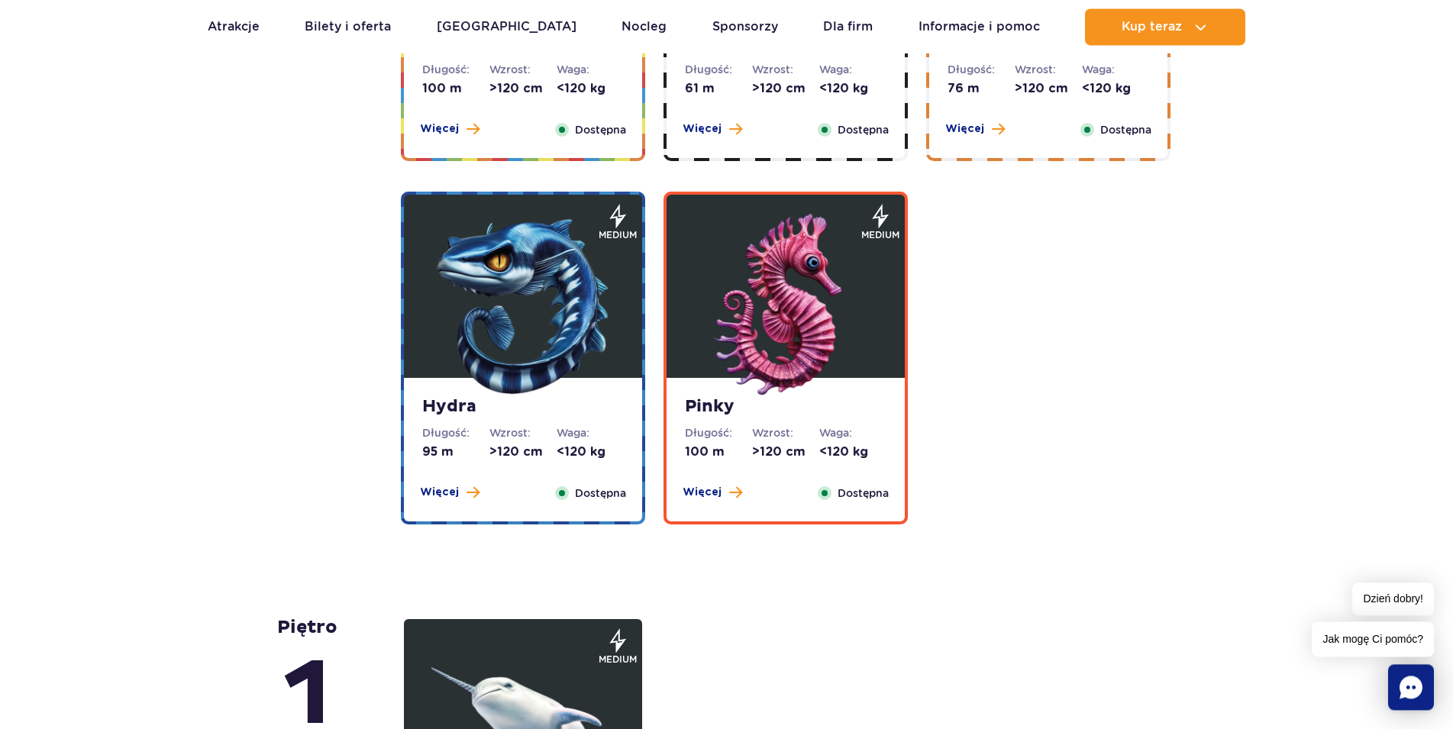
scroll to position [2850, 0]
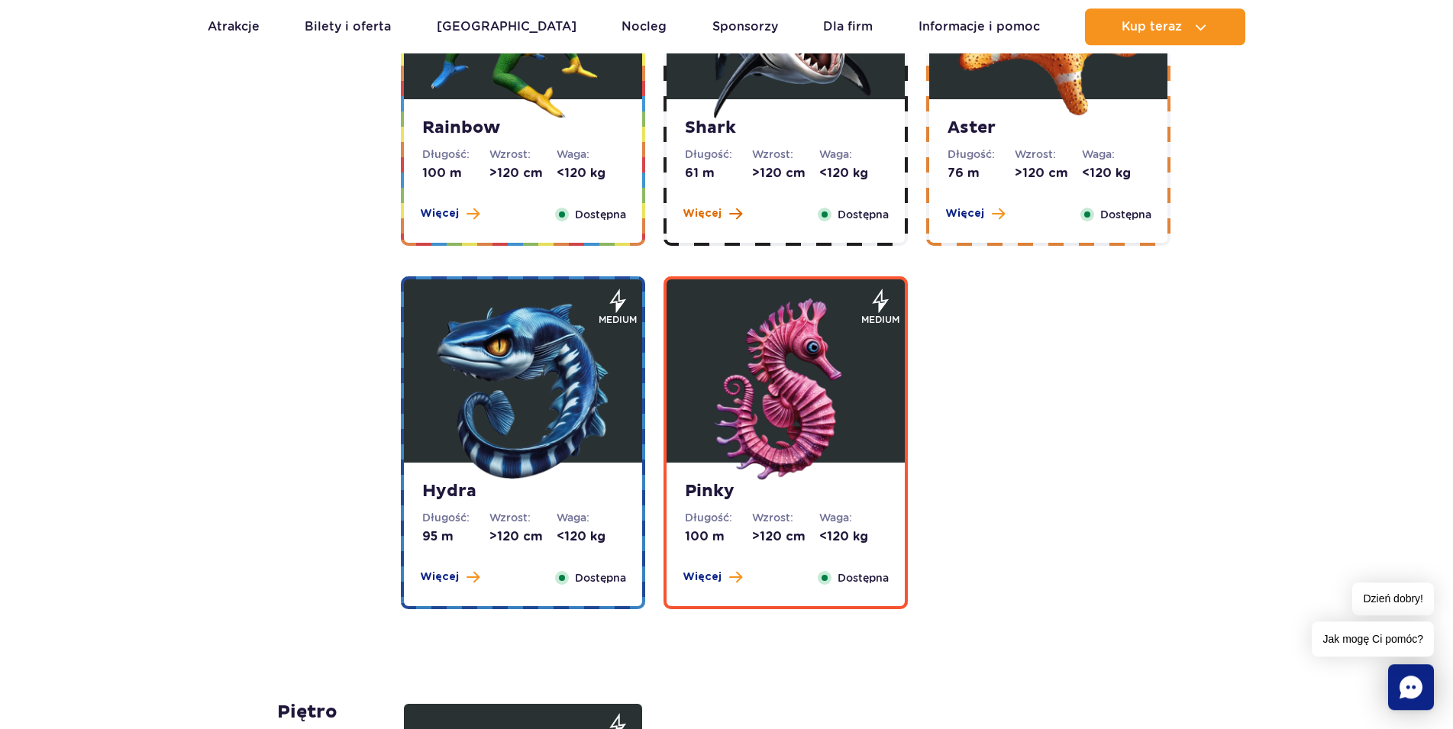
click at [709, 215] on span "Więcej" at bounding box center [701, 213] width 39 height 15
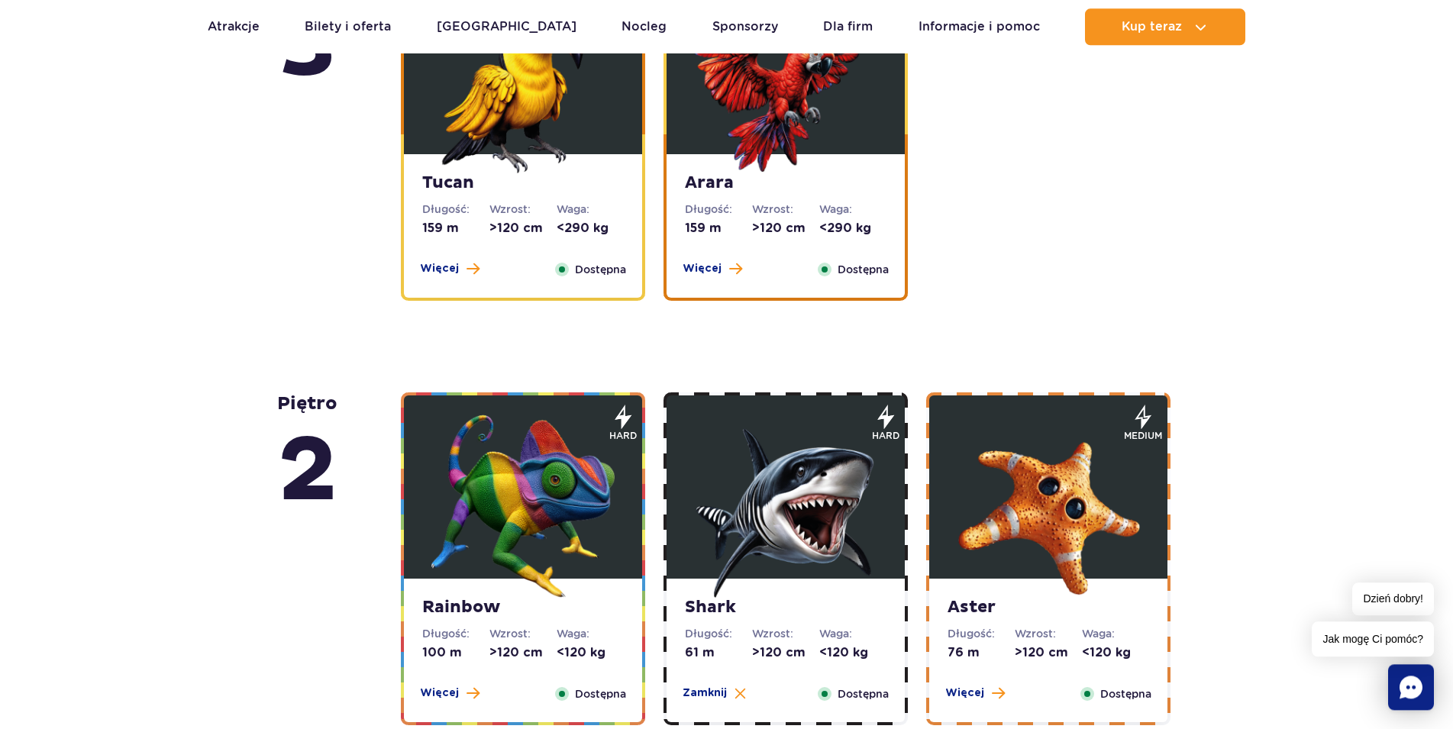
scroll to position [2338, 0]
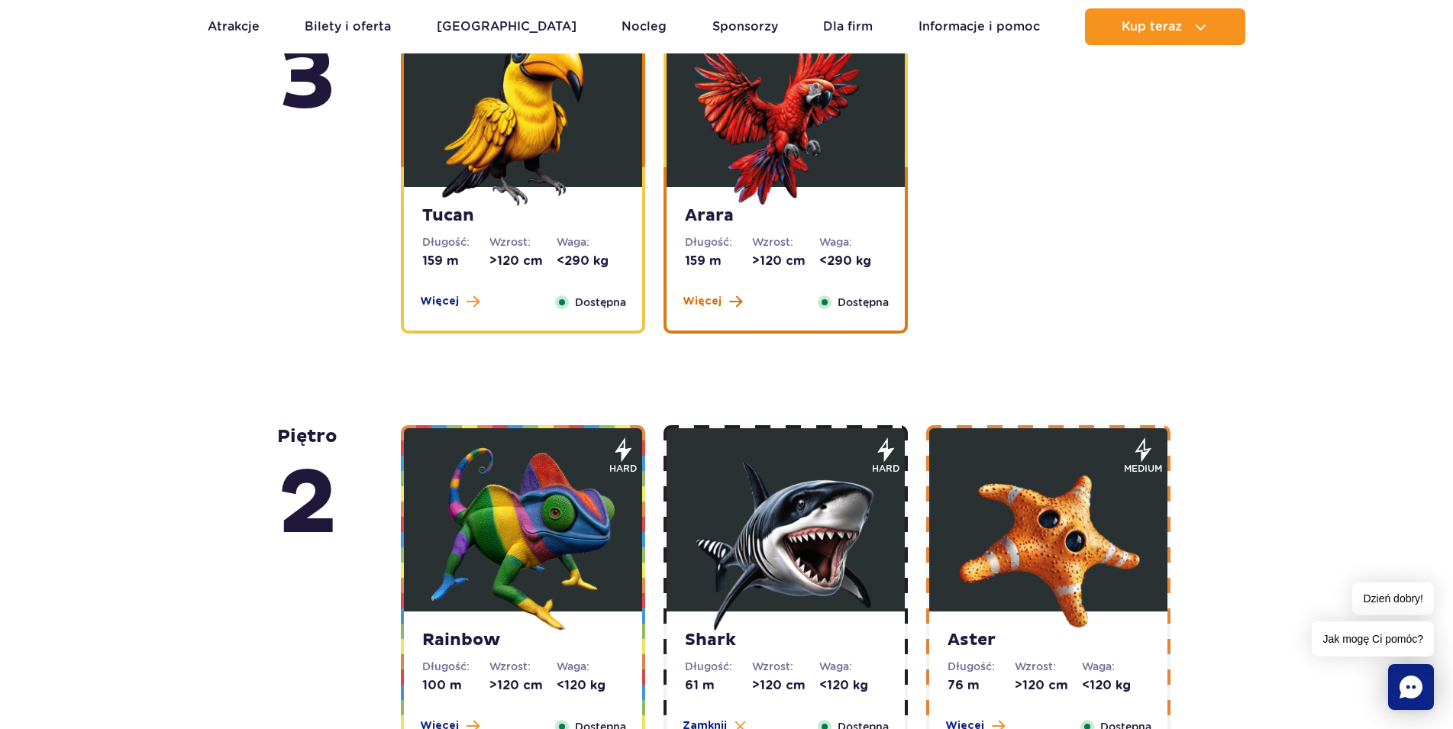
click at [698, 303] on span "Więcej" at bounding box center [701, 301] width 39 height 15
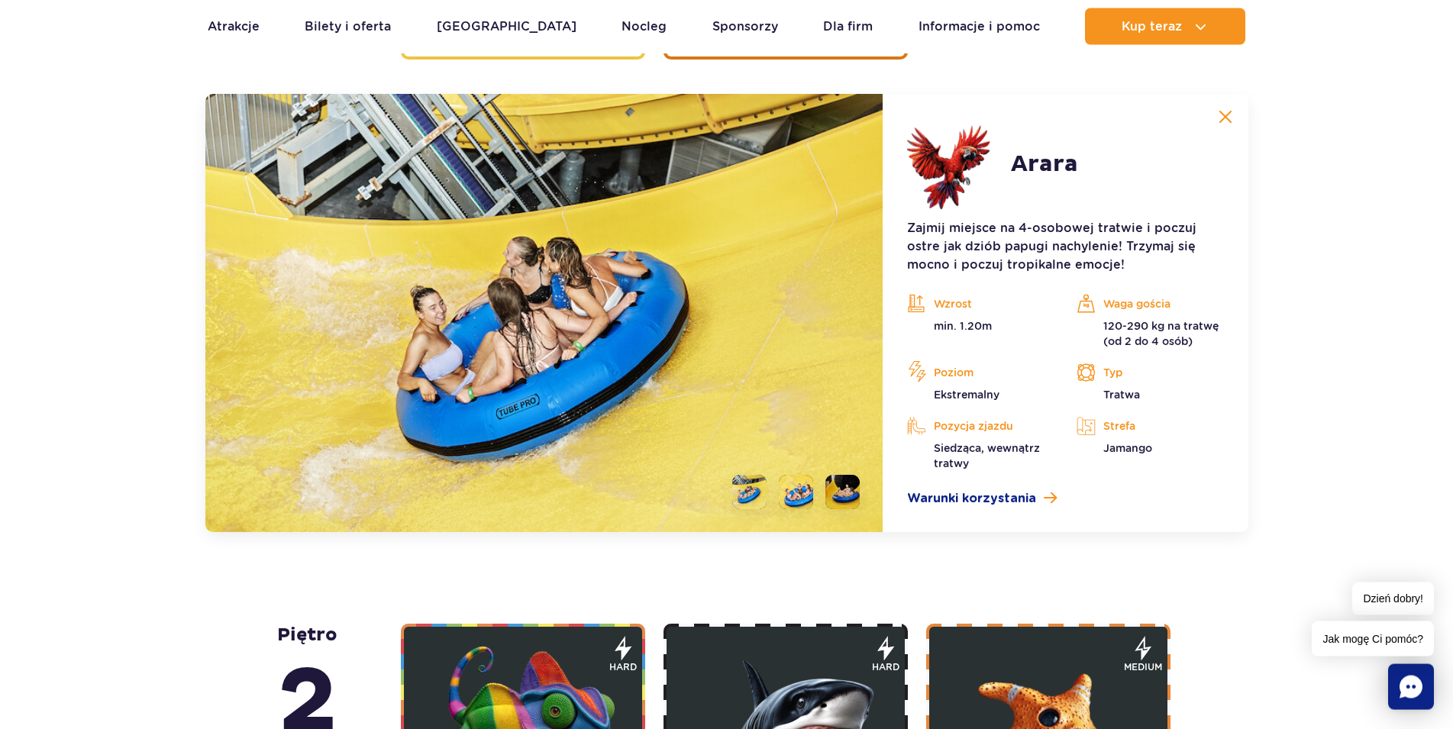
scroll to position [2615, 0]
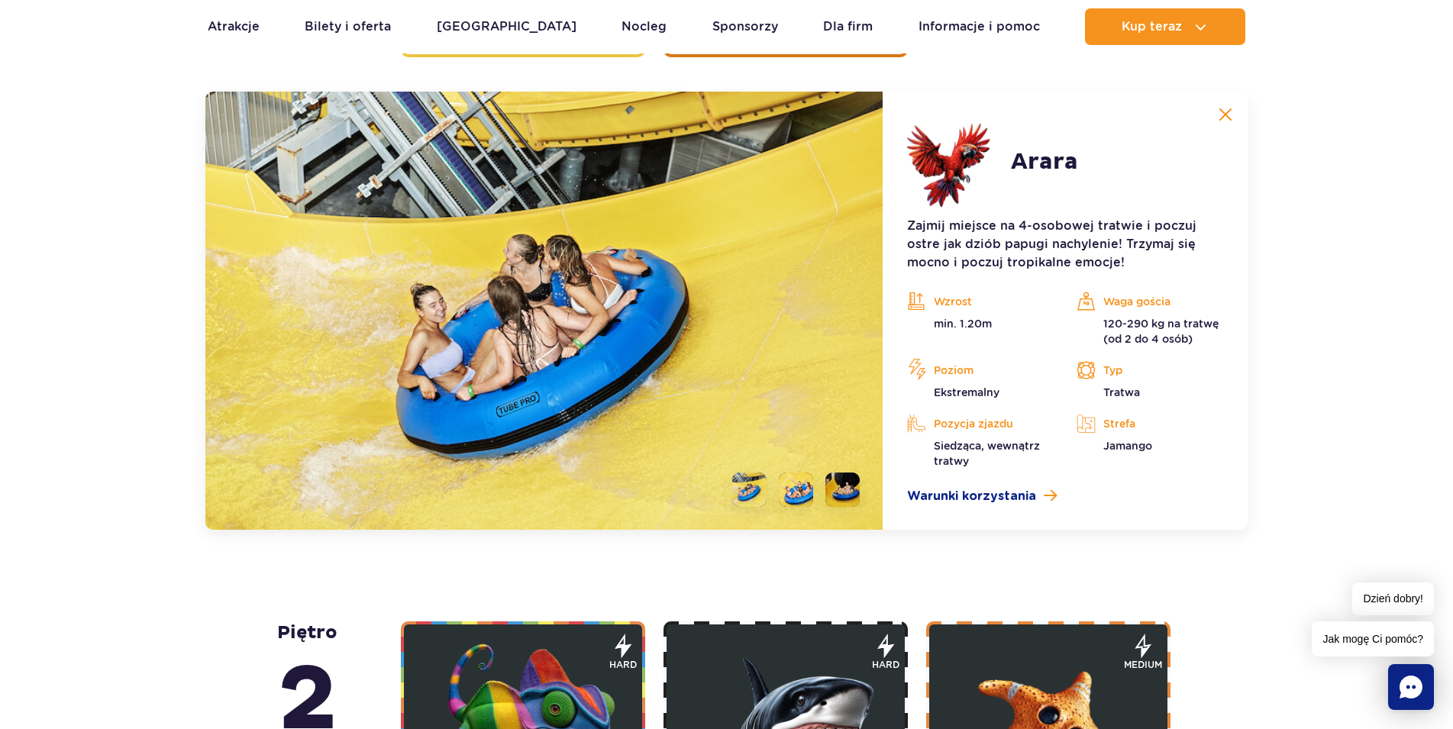
click at [811, 487] on li at bounding box center [796, 490] width 34 height 34
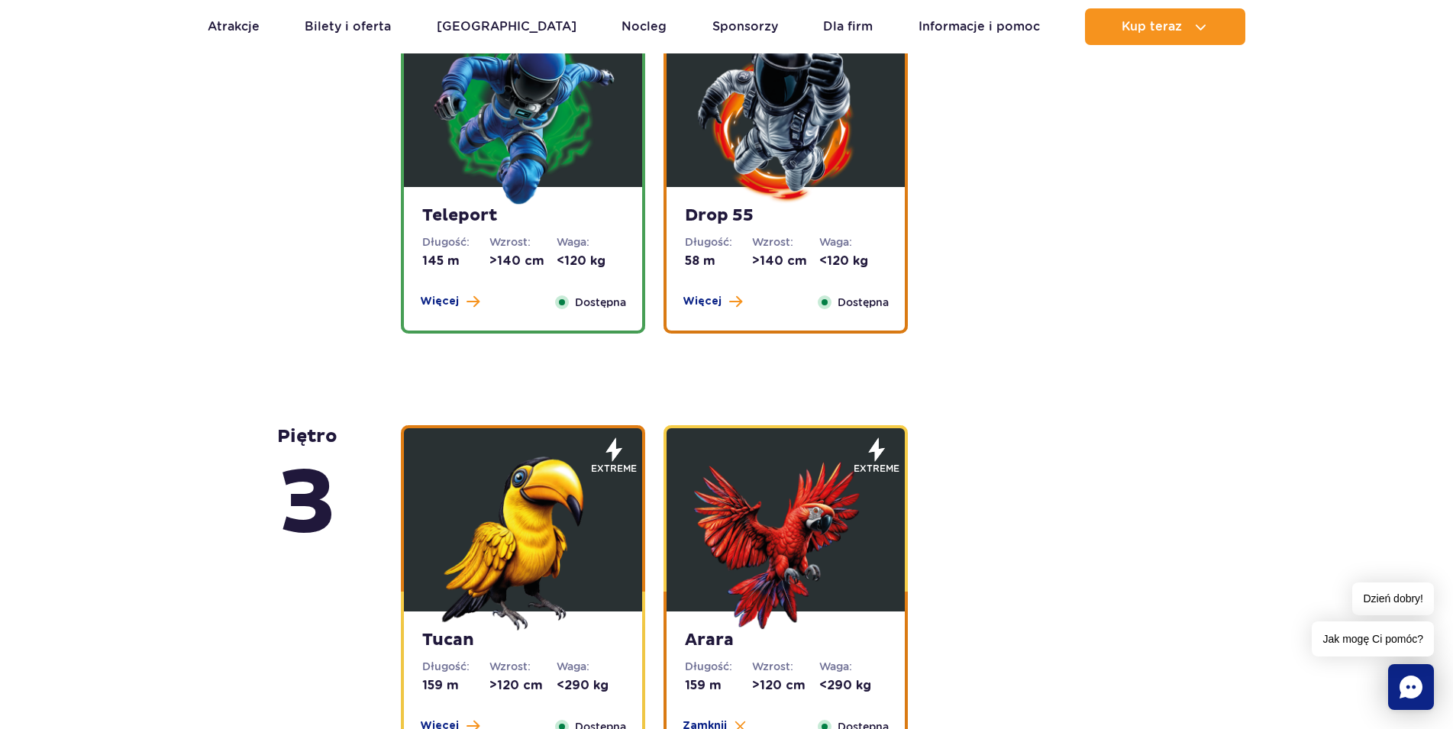
scroll to position [2147, 0]
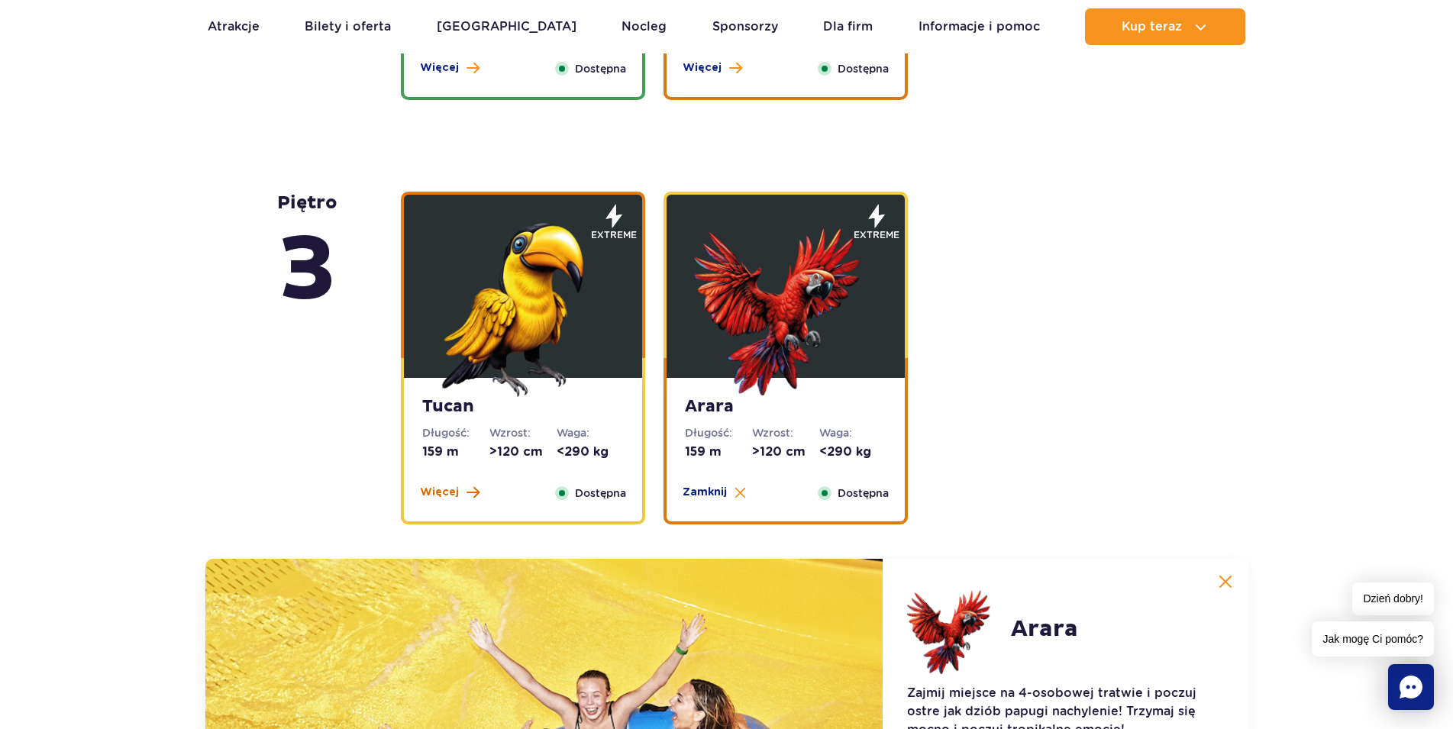
click at [451, 495] on span "Więcej" at bounding box center [439, 492] width 39 height 15
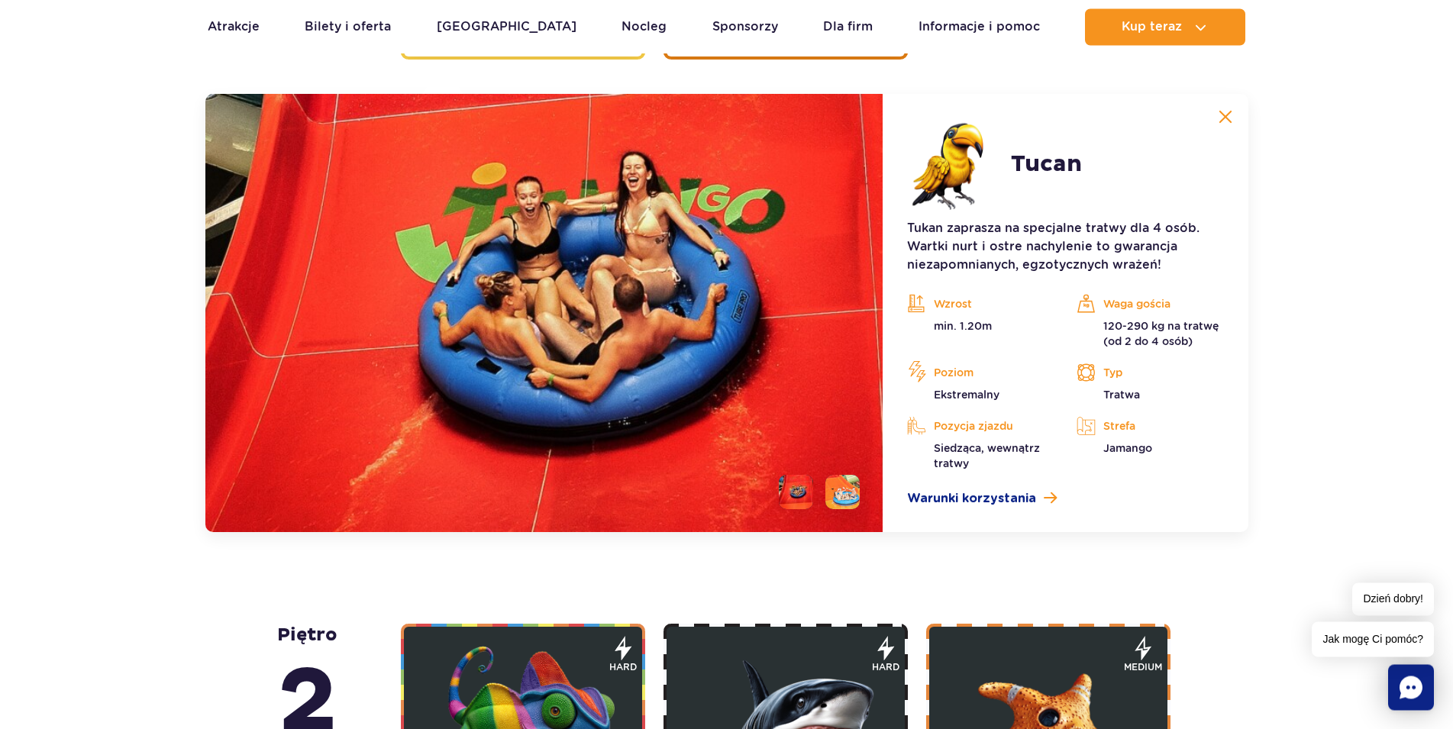
scroll to position [2615, 0]
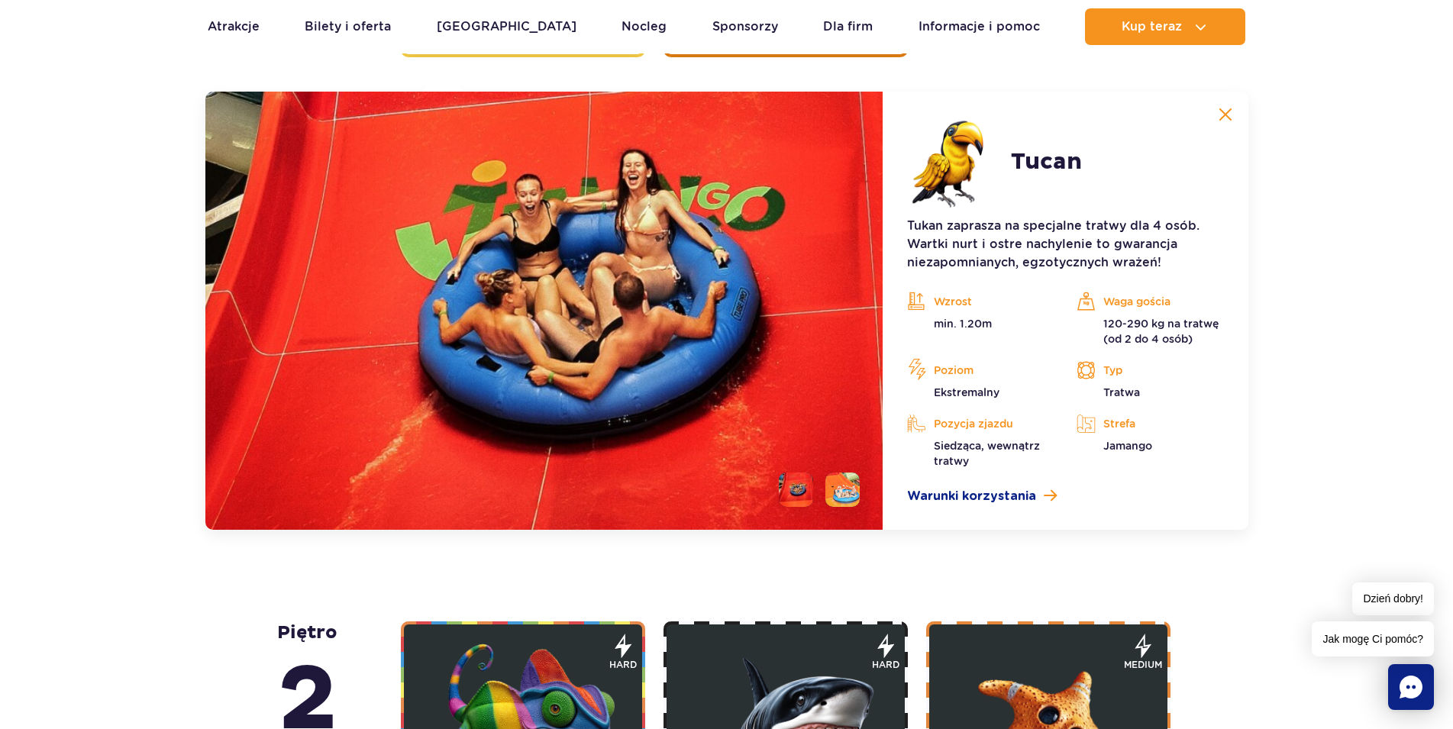
click at [848, 480] on li at bounding box center [842, 490] width 34 height 34
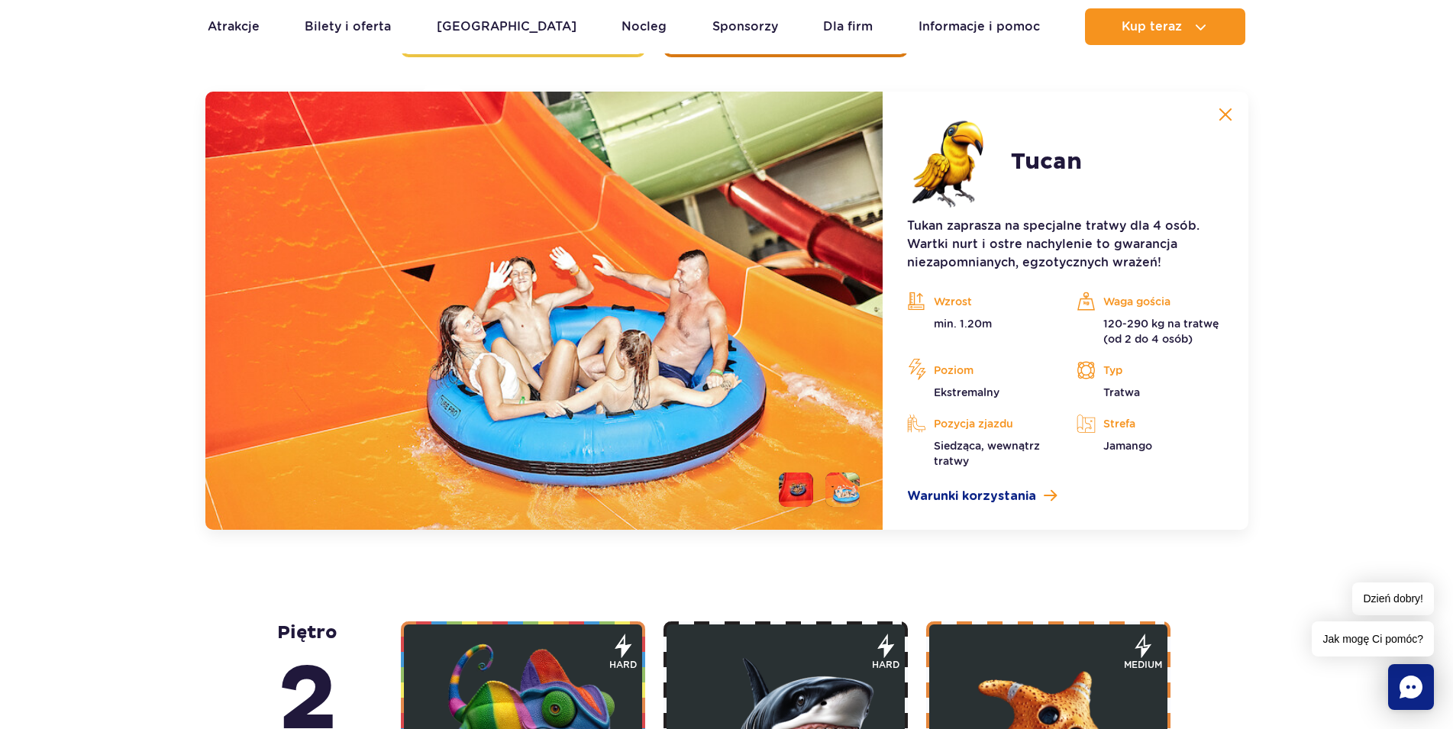
click at [798, 492] on li at bounding box center [796, 490] width 34 height 34
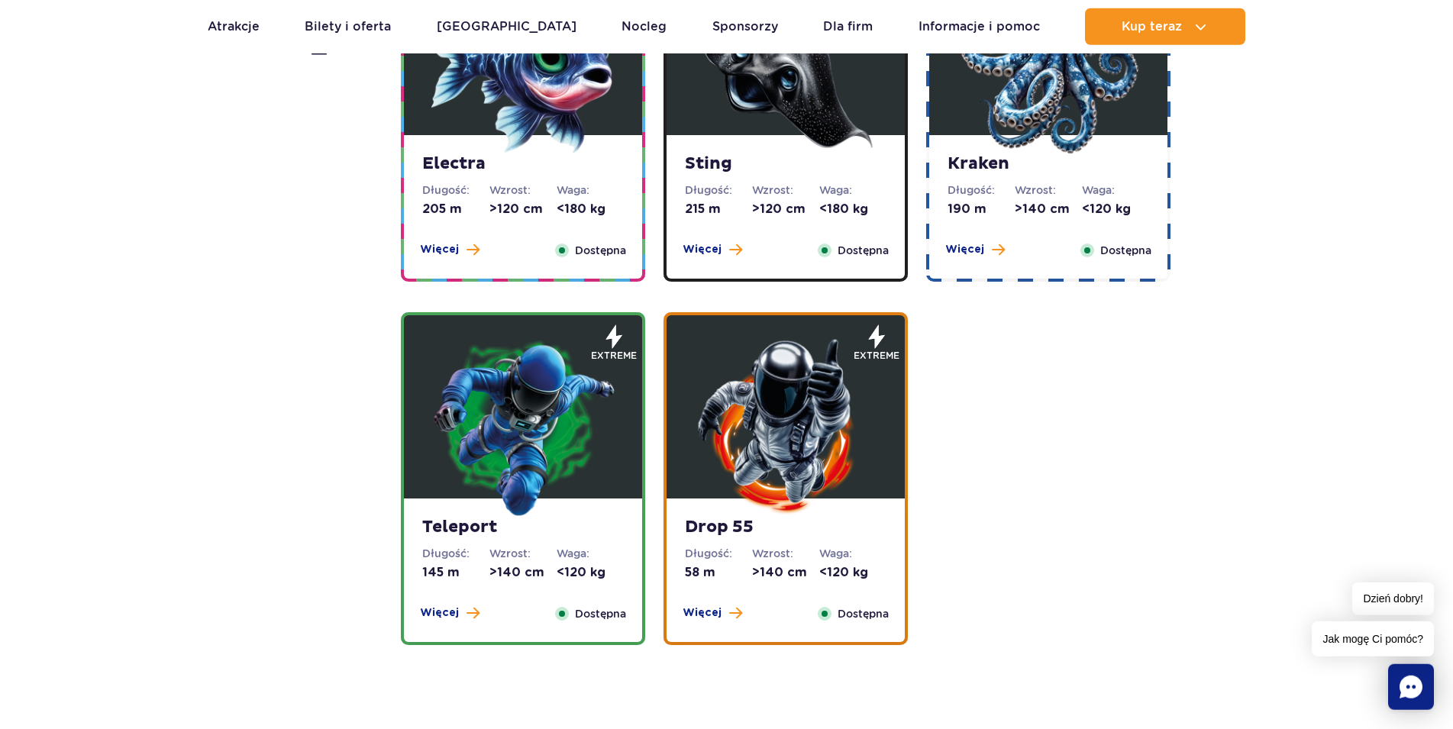
scroll to position [1680, 0]
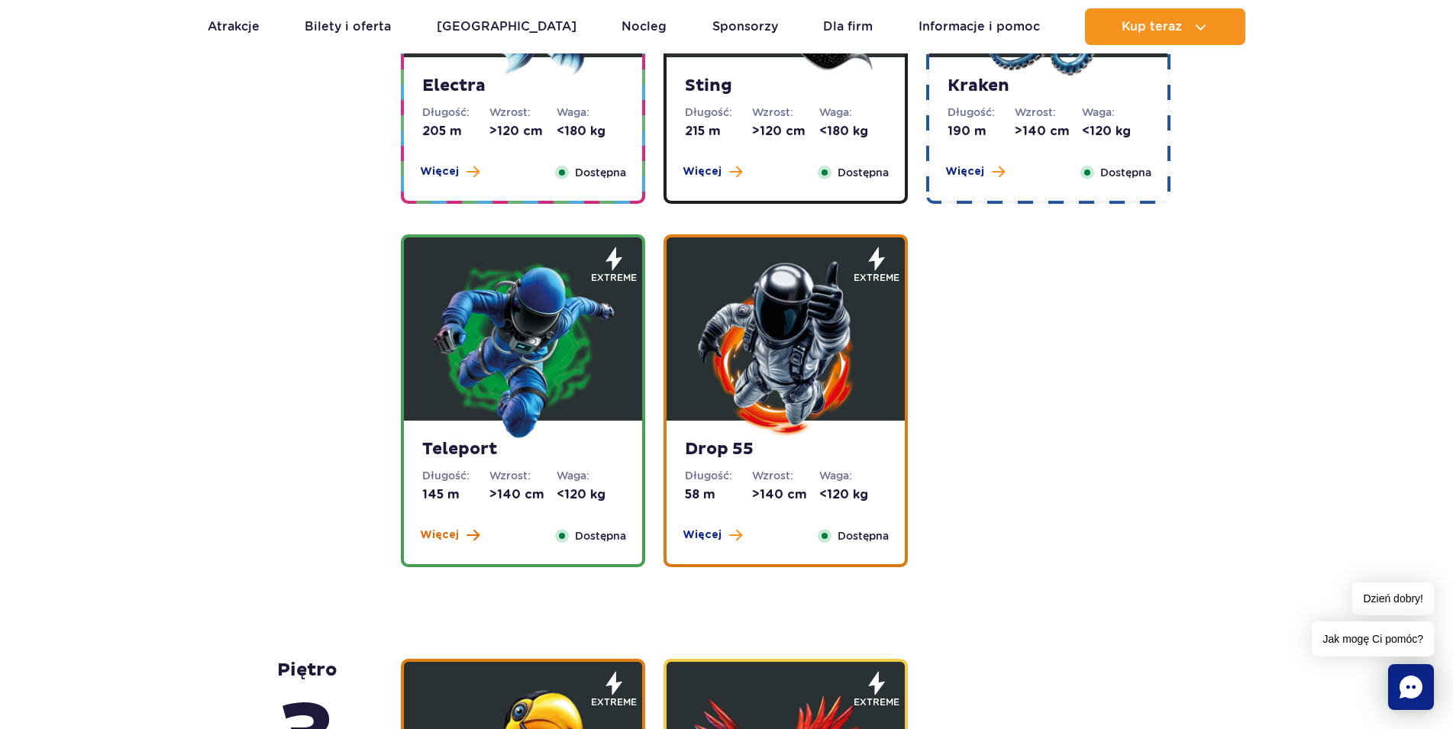
click at [470, 533] on span at bounding box center [472, 535] width 13 height 14
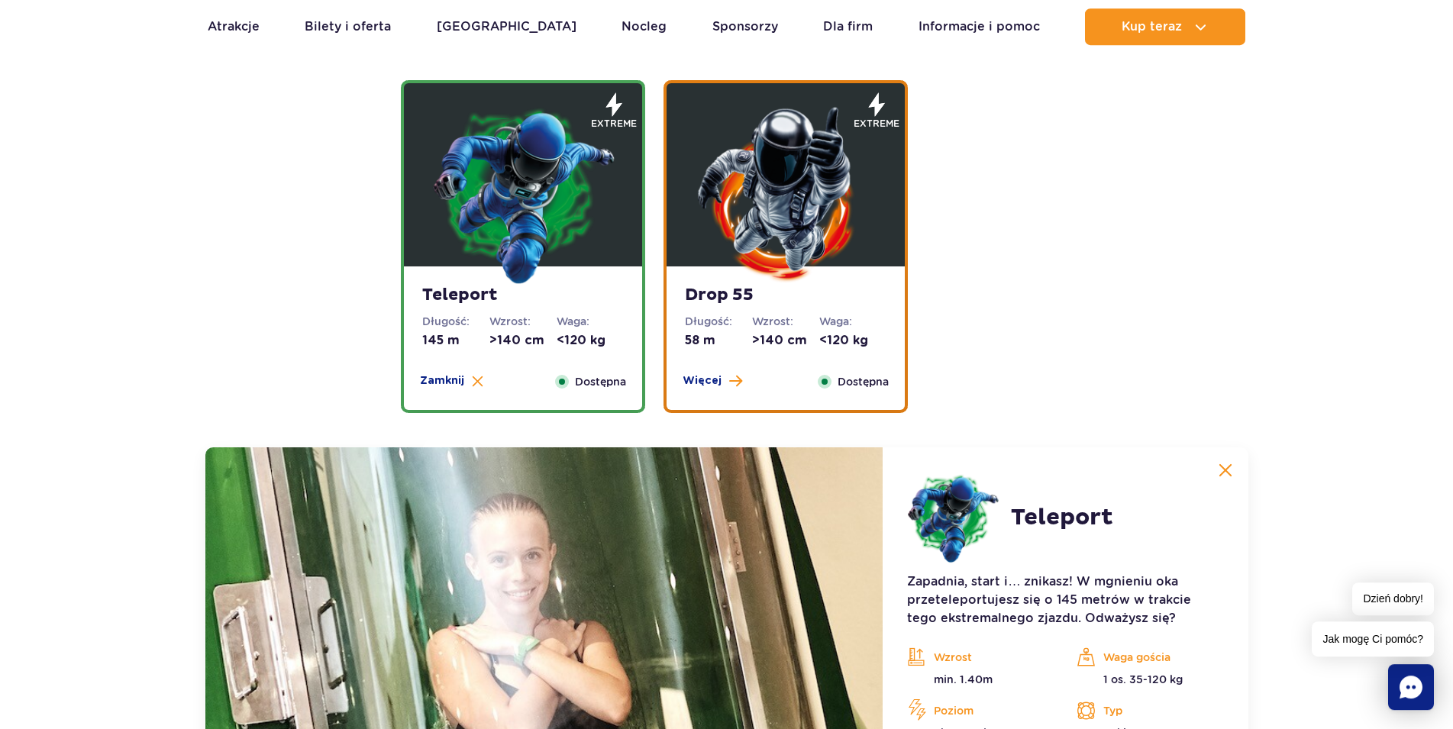
scroll to position [1801, 0]
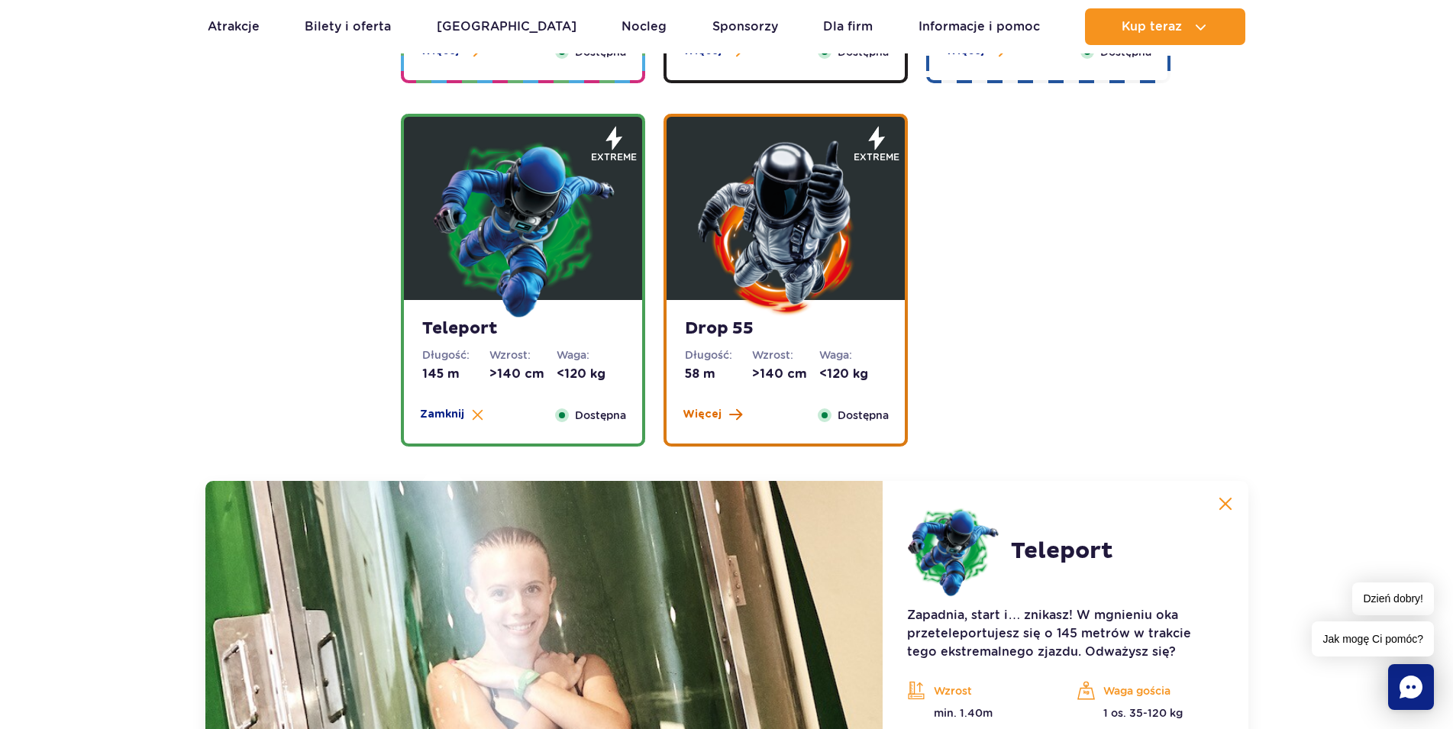
click at [724, 415] on button "Więcej" at bounding box center [712, 414] width 60 height 15
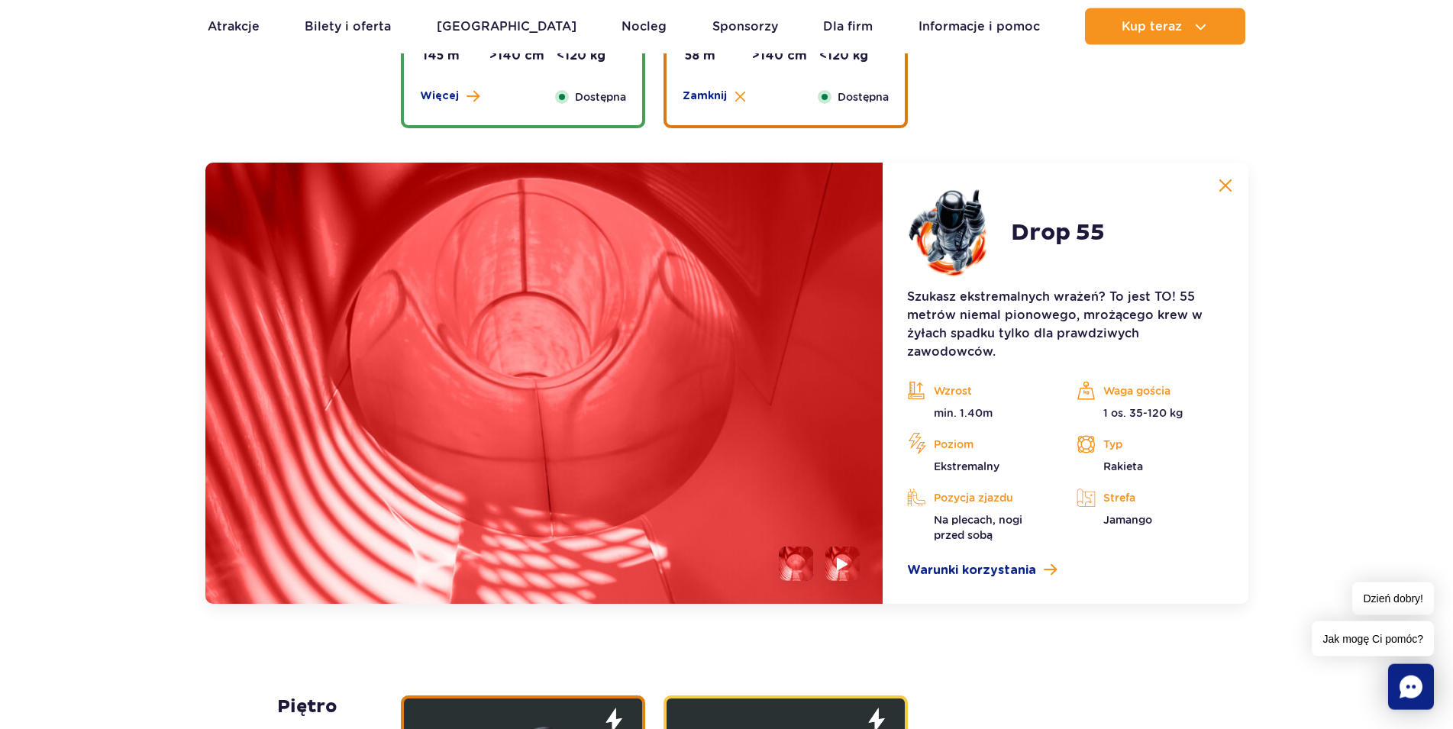
scroll to position [2190, 0]
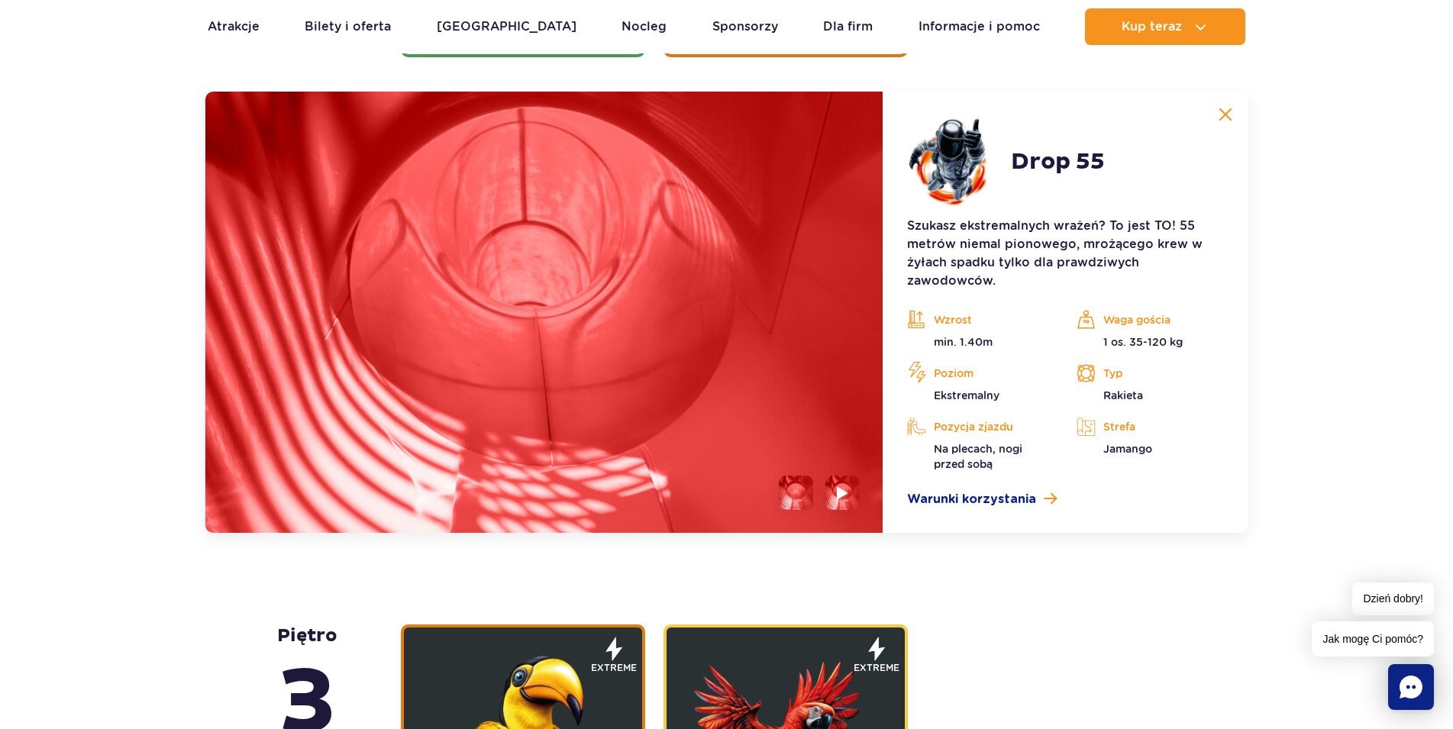
click at [192, 554] on div "piętro 5 Zig Zag Długość: 236 m Wzrost: >140 cm Waga: <180 kg Więcej Zamknij Do…" at bounding box center [726, 735] width 1453 height 3718
click at [71, 392] on div "piętro 5 Zig Zag Długość: 236 m Wzrost: >140 cm Waga: <180 kg Więcej Zamknij Do…" at bounding box center [726, 735] width 1453 height 3718
click at [1228, 118] on img at bounding box center [1225, 115] width 14 height 14
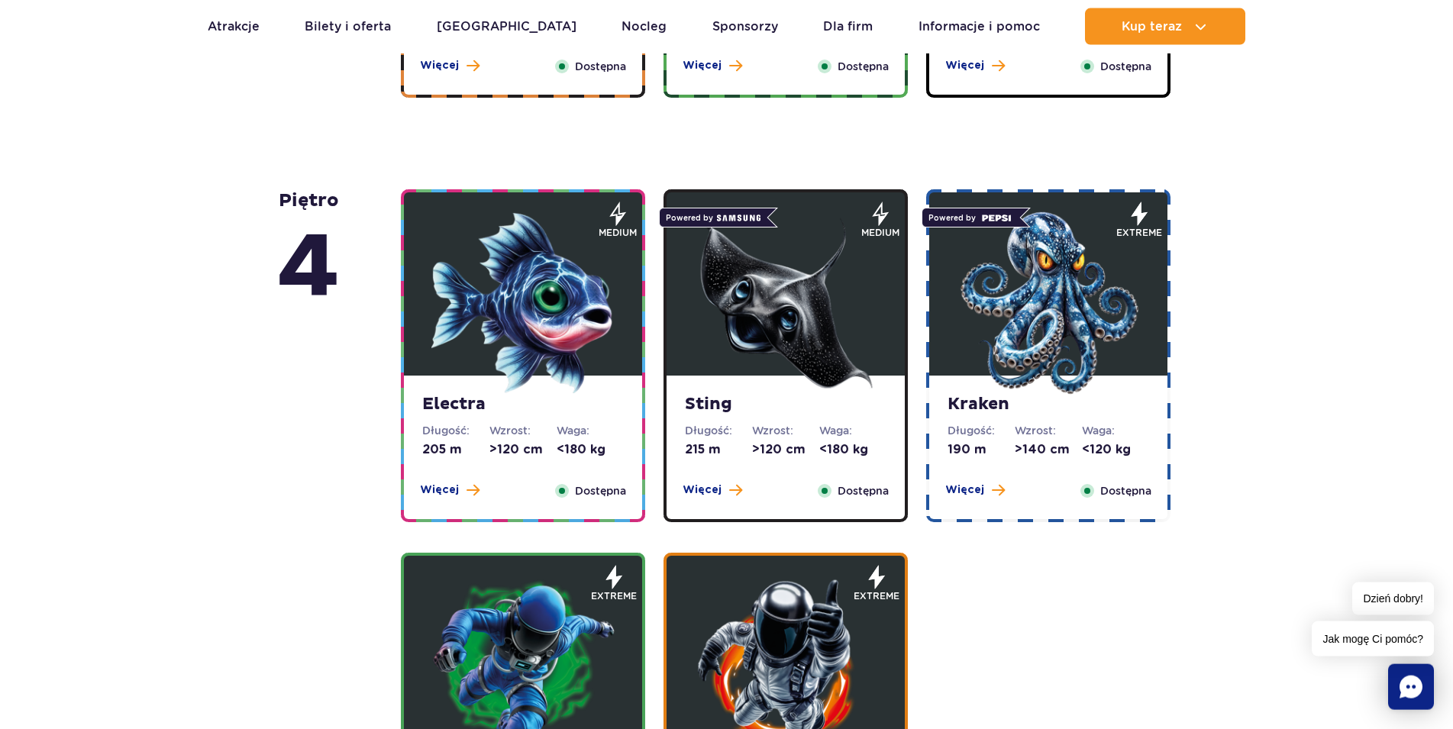
scroll to position [1334, 0]
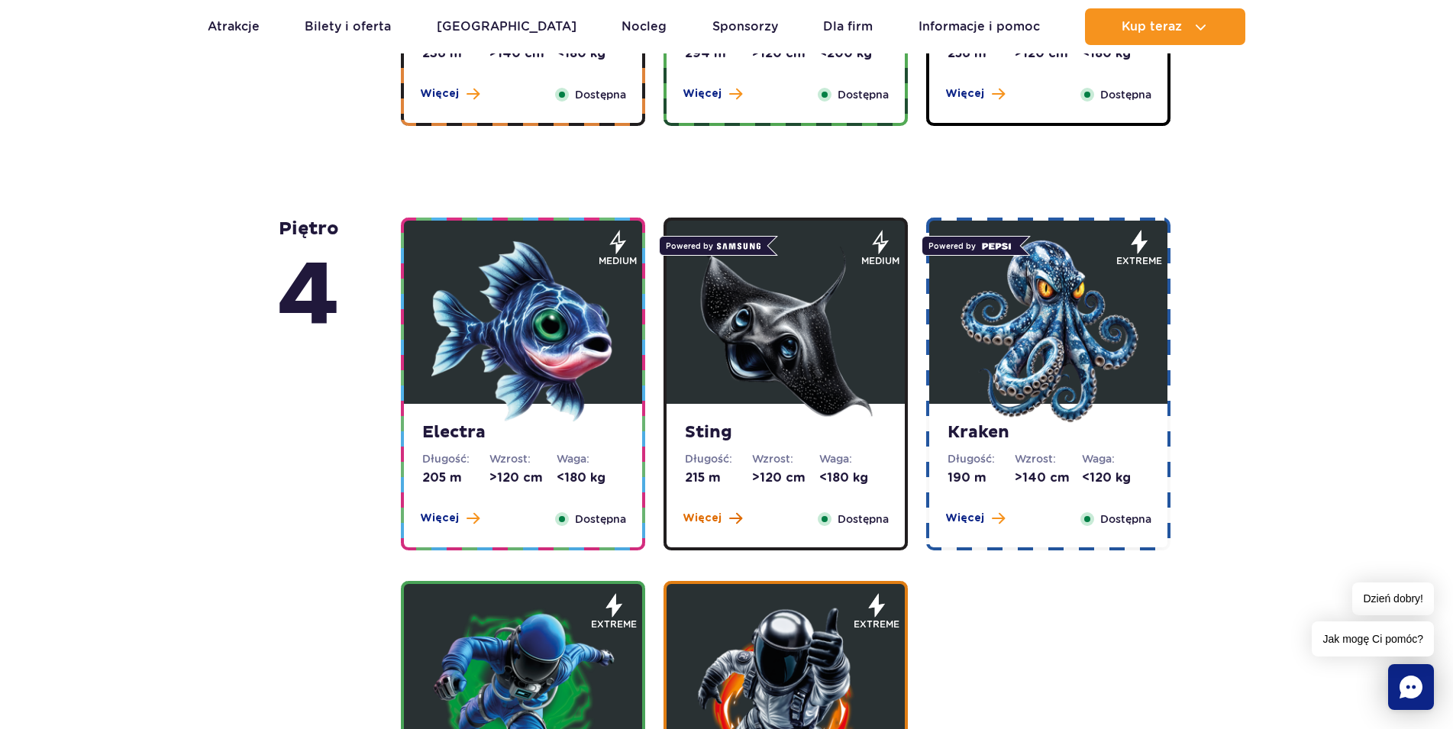
click at [704, 517] on span "Więcej" at bounding box center [701, 518] width 39 height 15
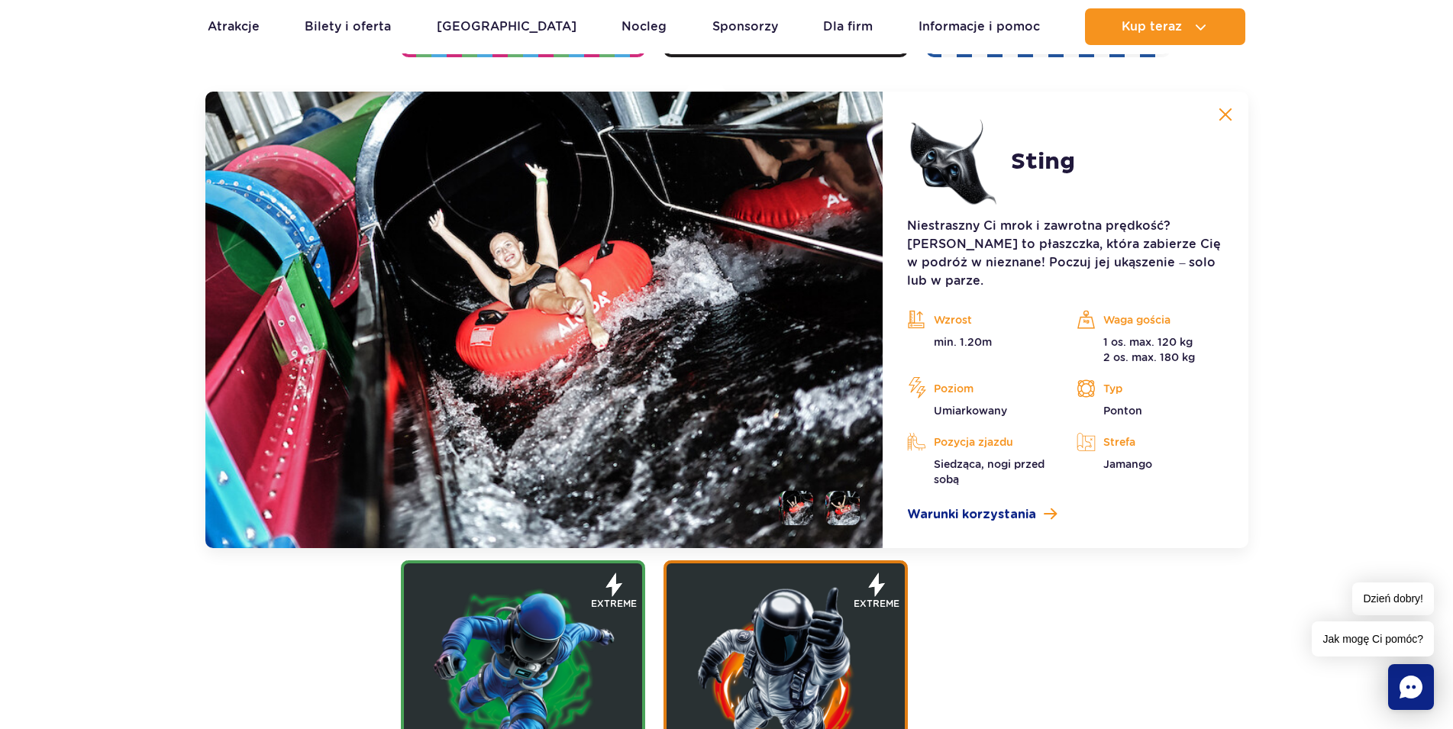
scroll to position [1204, 0]
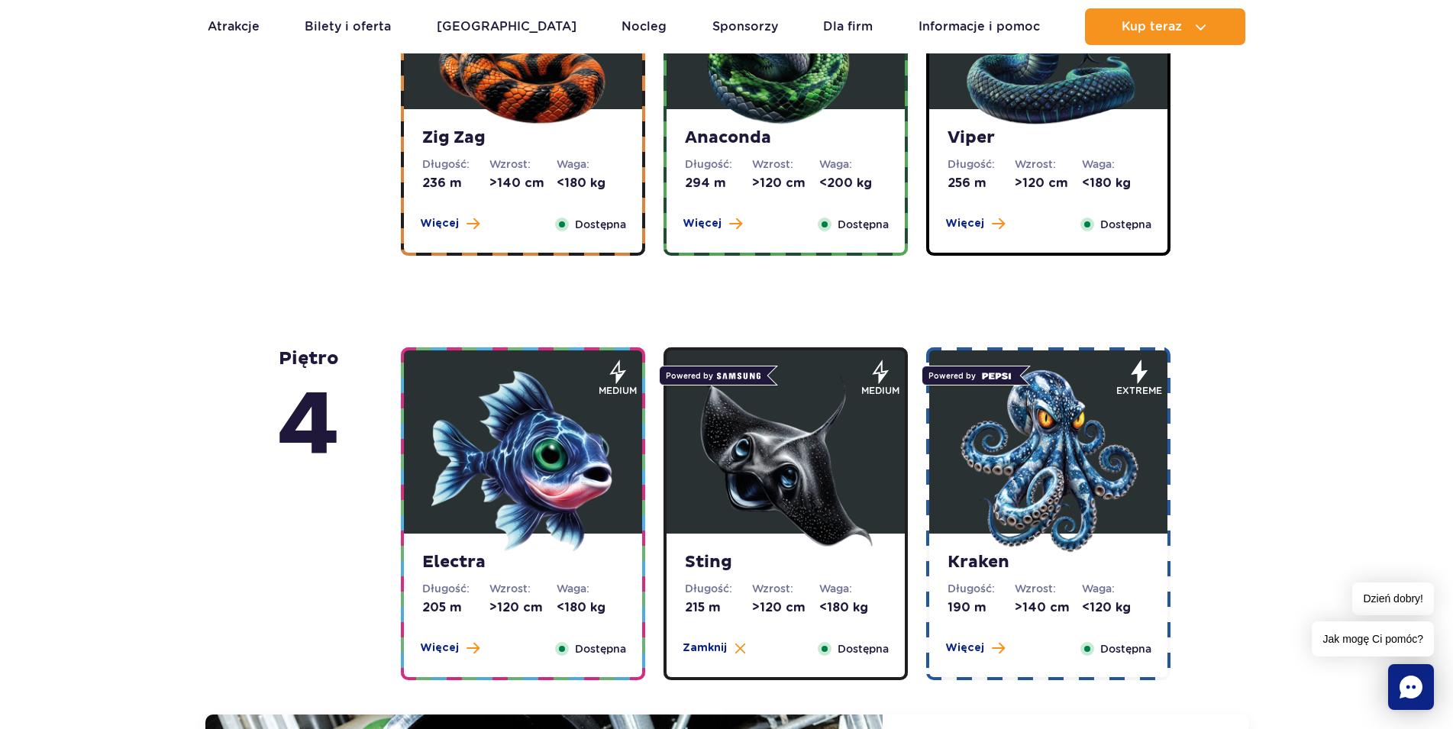
click at [976, 405] on img at bounding box center [1048, 460] width 183 height 183
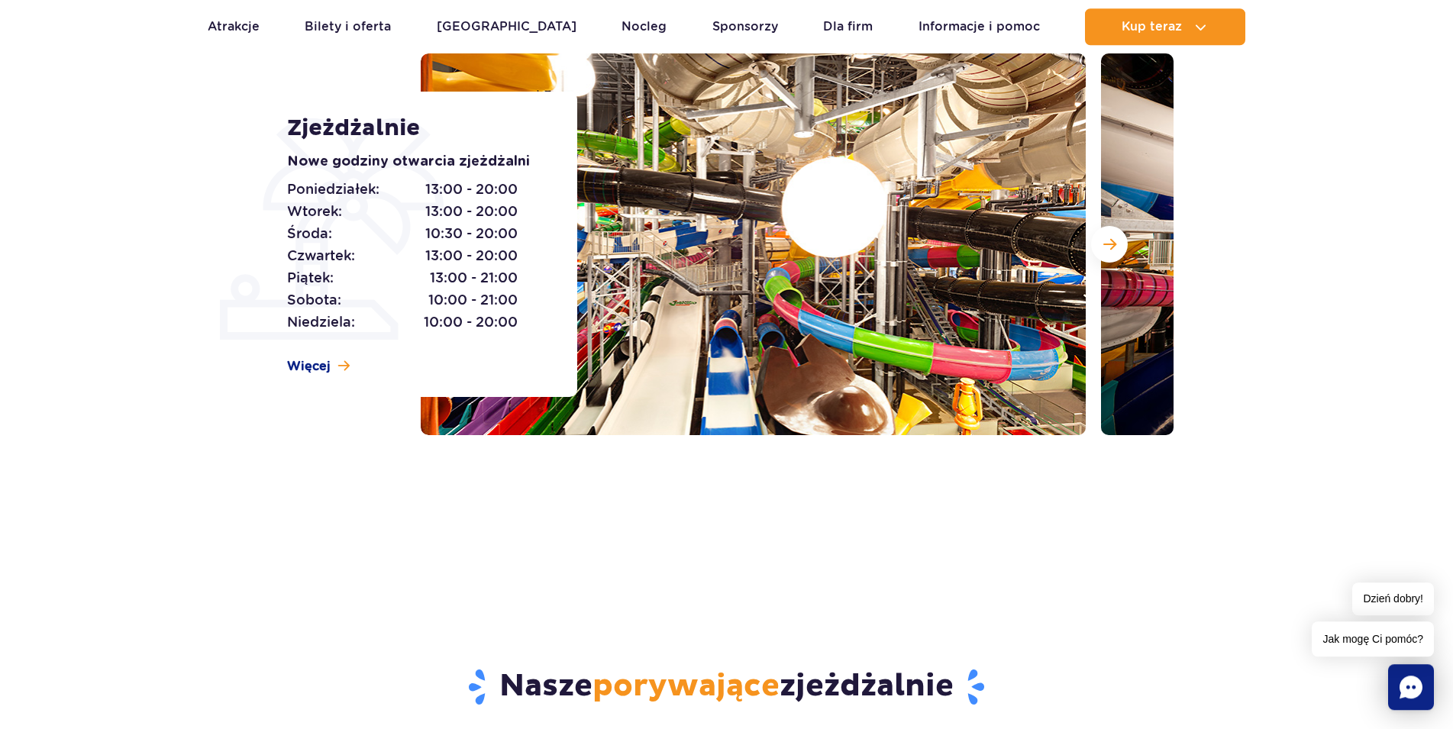
scroll to position [192, 0]
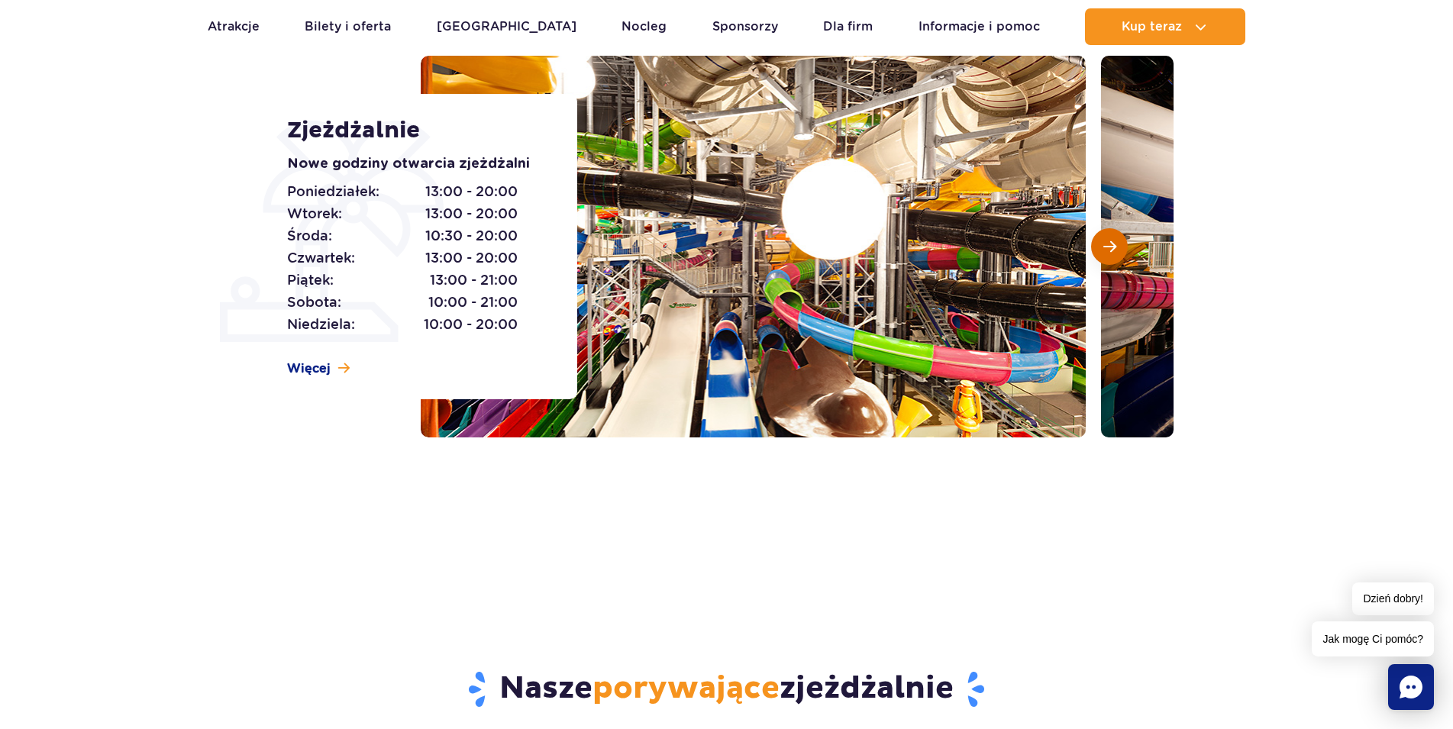
click at [1104, 248] on span "Następny slajd" at bounding box center [1109, 247] width 13 height 14
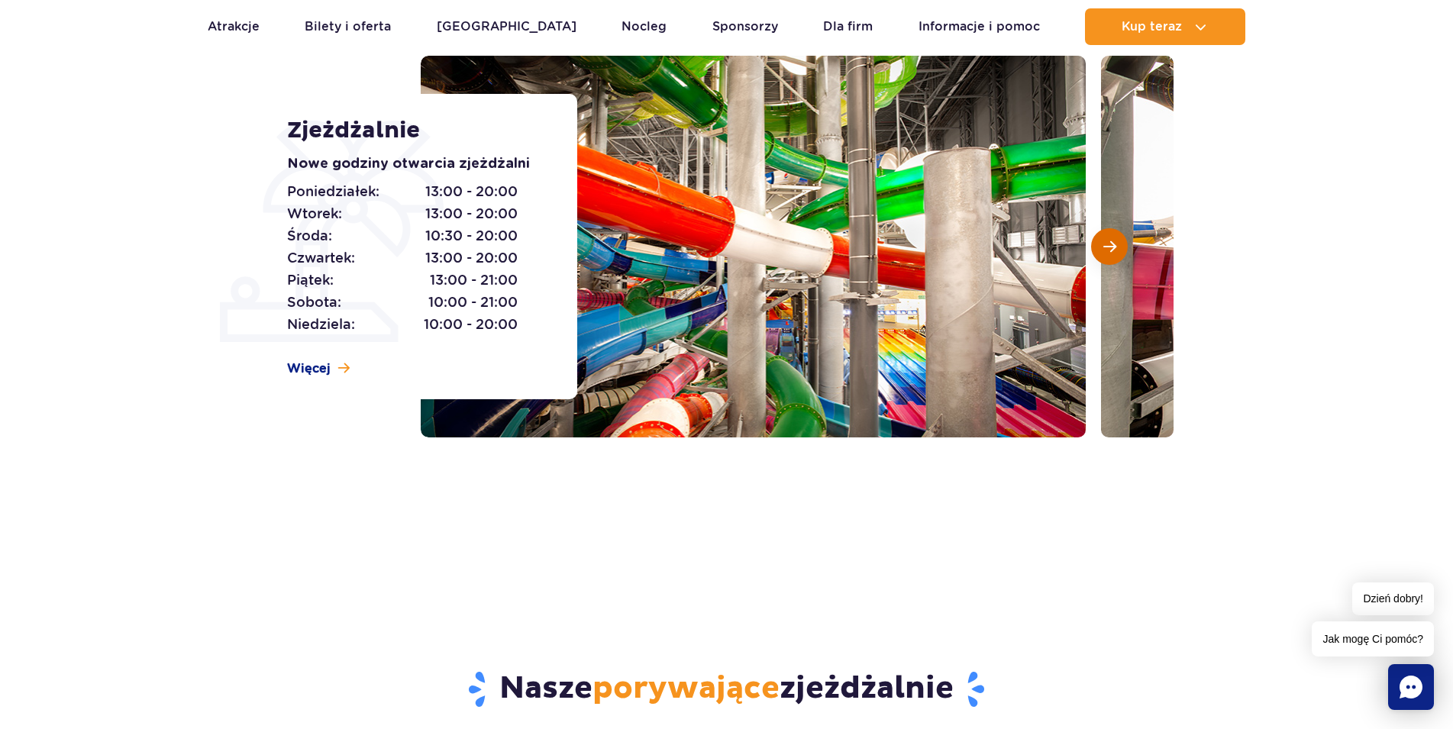
click at [1104, 248] on span "Następny slajd" at bounding box center [1109, 247] width 13 height 14
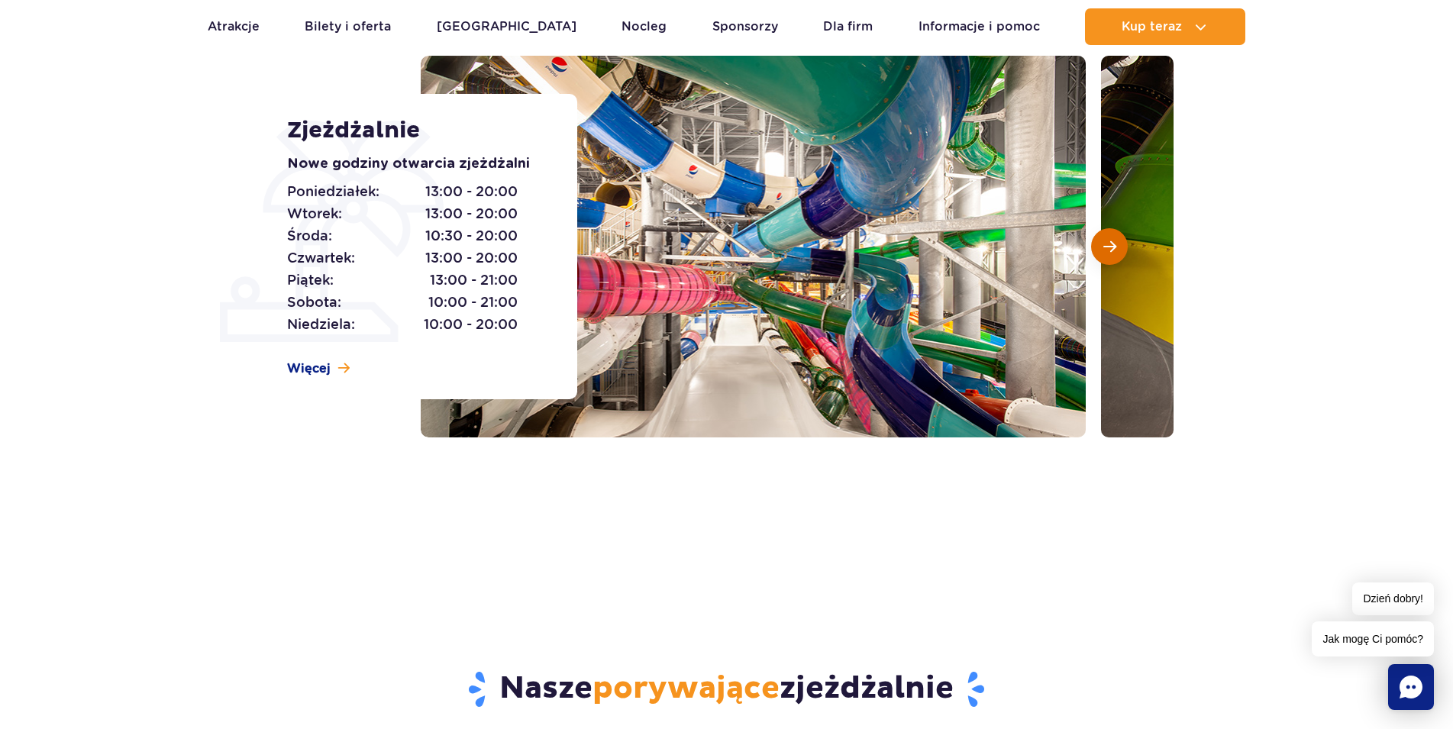
click at [1104, 250] on span "Następny slajd" at bounding box center [1109, 247] width 13 height 14
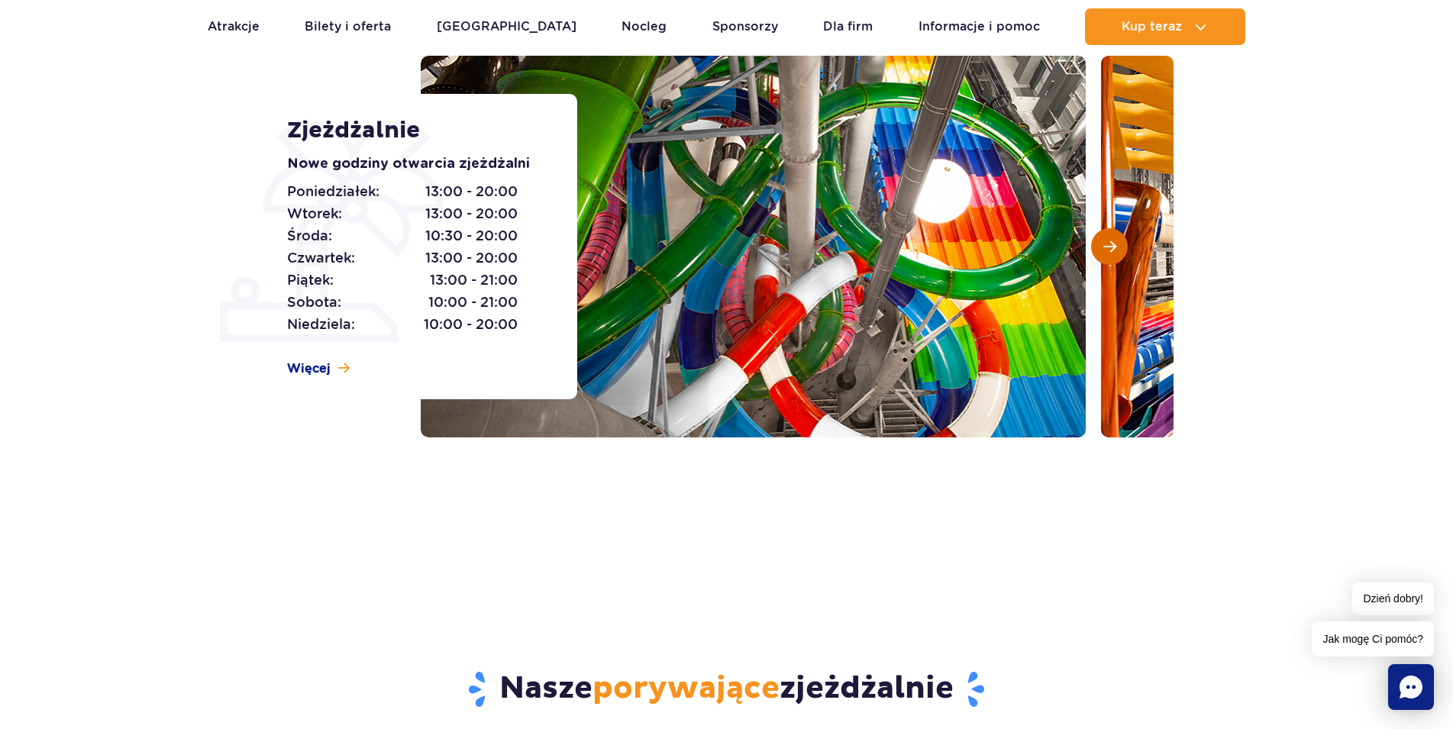
click at [1104, 250] on span "Następny slajd" at bounding box center [1109, 247] width 13 height 14
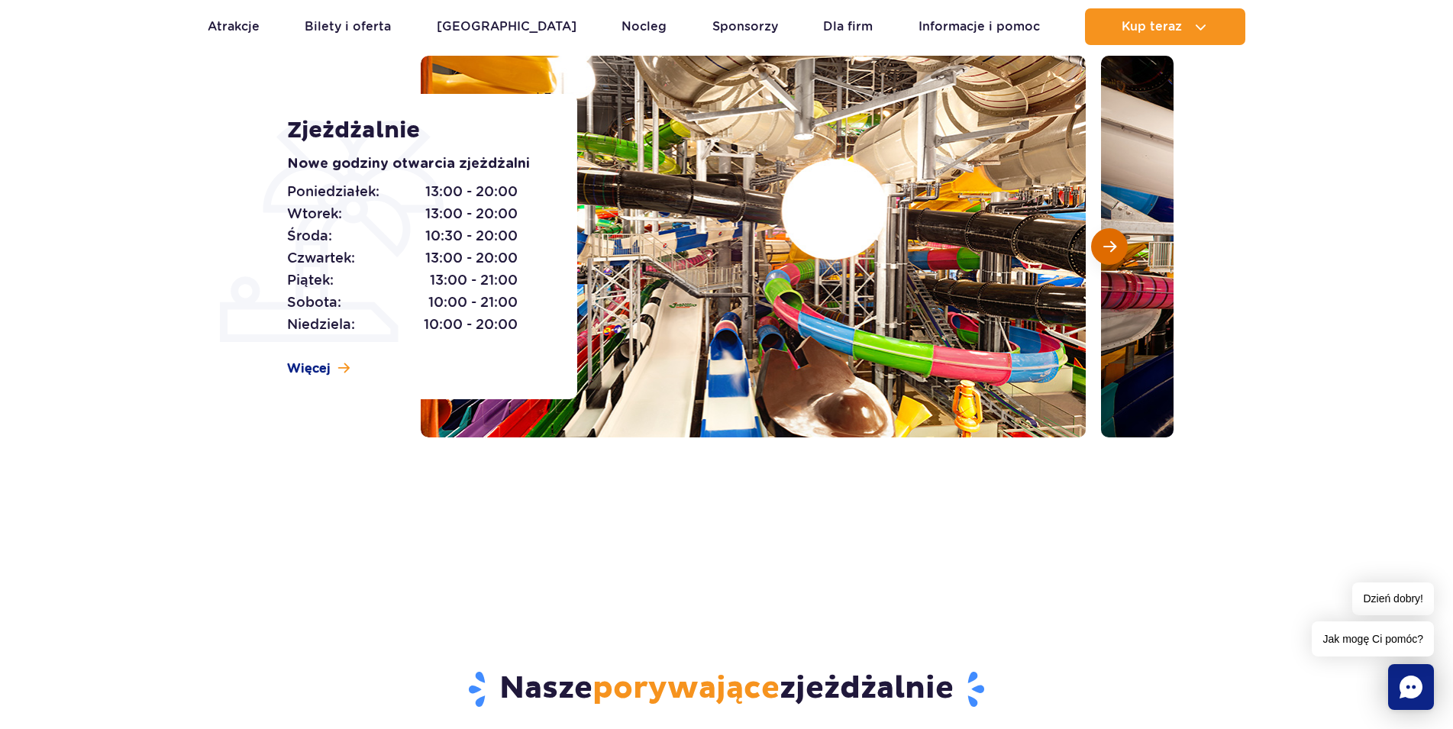
click at [1105, 250] on span "Następny slajd" at bounding box center [1109, 247] width 13 height 14
